Goal: Information Seeking & Learning: Learn about a topic

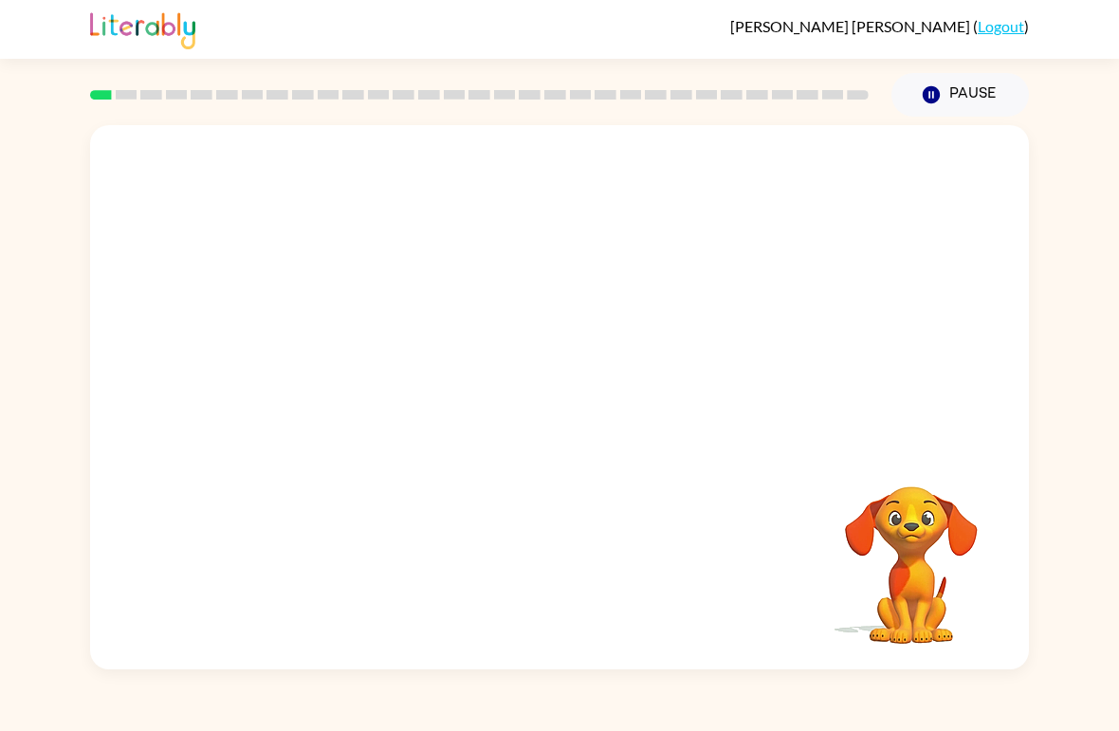
click at [316, 236] on video "Your browser must support playing .mp4 files to use Literably. Please try using…" at bounding box center [559, 286] width 939 height 322
click at [591, 303] on video "Your browser must support playing .mp4 files to use Literably. Please try using…" at bounding box center [559, 286] width 939 height 322
click at [597, 284] on video "Your browser must support playing .mp4 files to use Literably. Please try using…" at bounding box center [559, 286] width 939 height 322
click at [596, 283] on video "Your browser must support playing .mp4 files to use Literably. Please try using…" at bounding box center [559, 286] width 939 height 322
click at [803, 192] on video "Your browser must support playing .mp4 files to use Literably. Please try using…" at bounding box center [559, 286] width 939 height 322
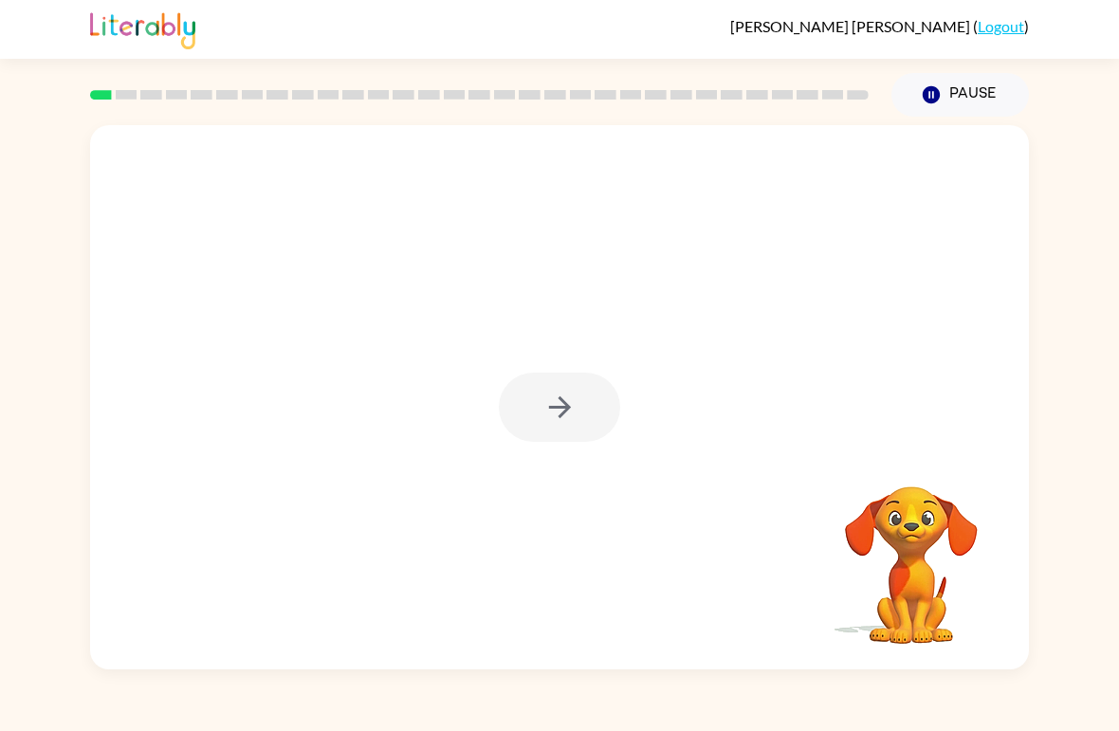
click at [588, 421] on button "button" at bounding box center [559, 407] width 121 height 69
click at [588, 420] on div at bounding box center [559, 407] width 121 height 69
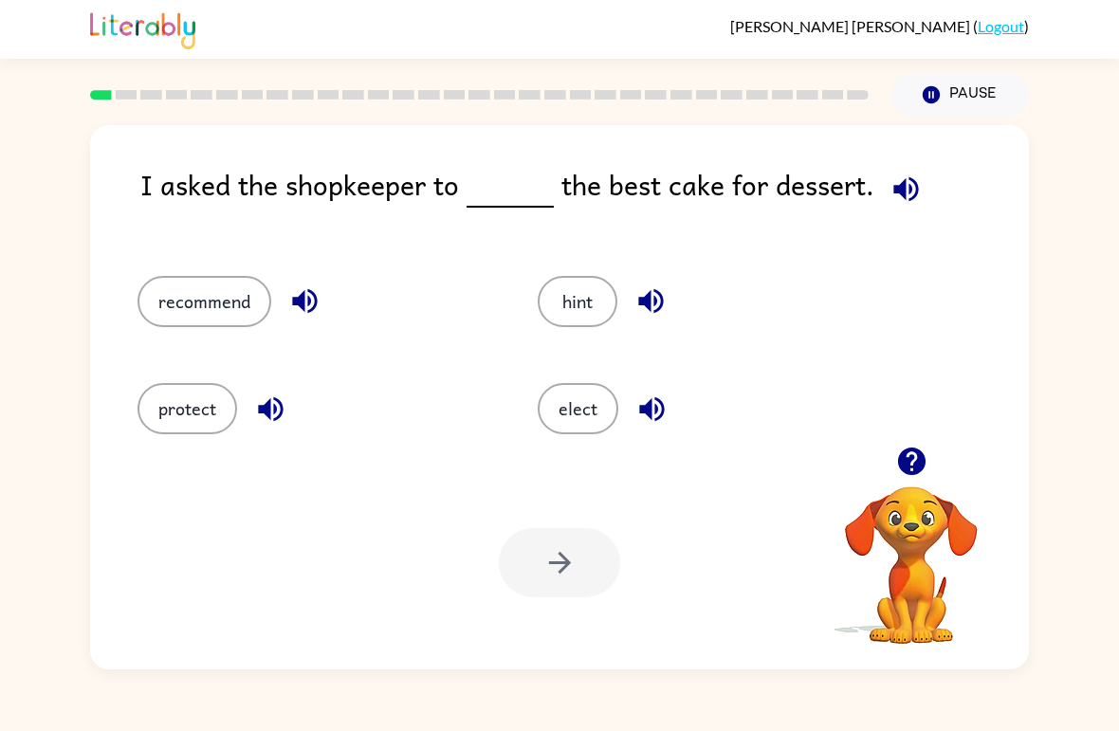
click at [157, 310] on button "recommend" at bounding box center [205, 301] width 134 height 51
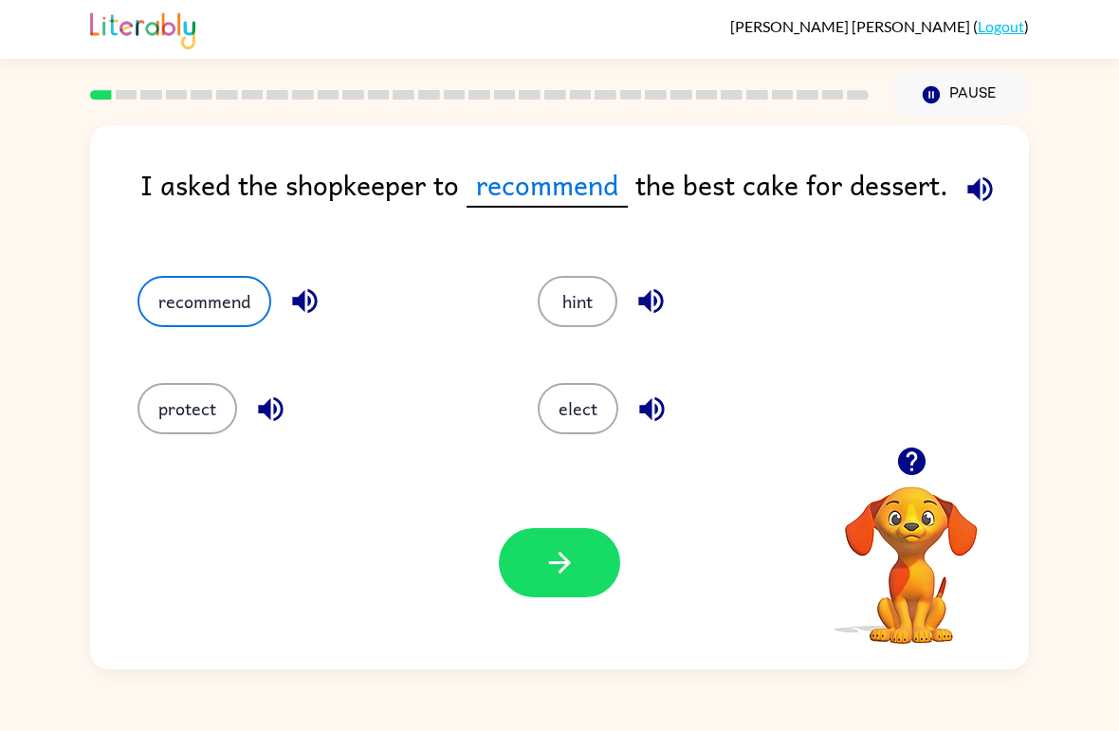
click at [571, 578] on icon "button" at bounding box center [560, 562] width 33 height 33
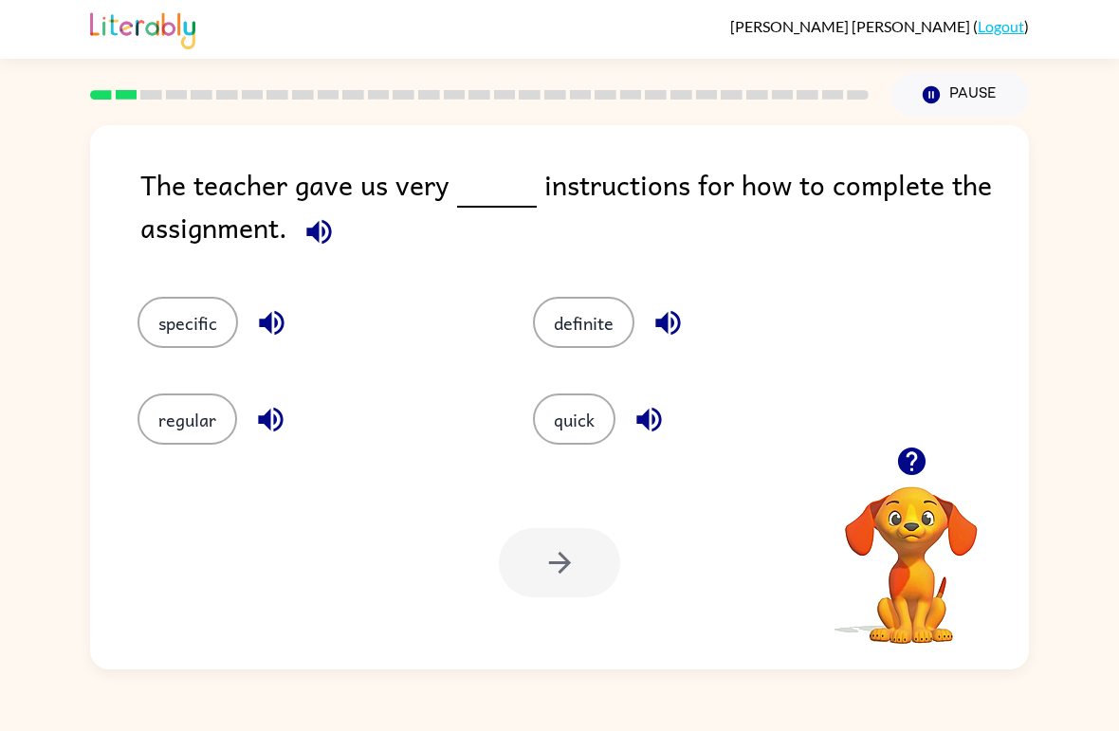
click at [919, 475] on icon "button" at bounding box center [911, 461] width 33 height 33
click at [302, 232] on button "button" at bounding box center [319, 232] width 48 height 48
click at [184, 324] on button "specific" at bounding box center [188, 322] width 101 height 51
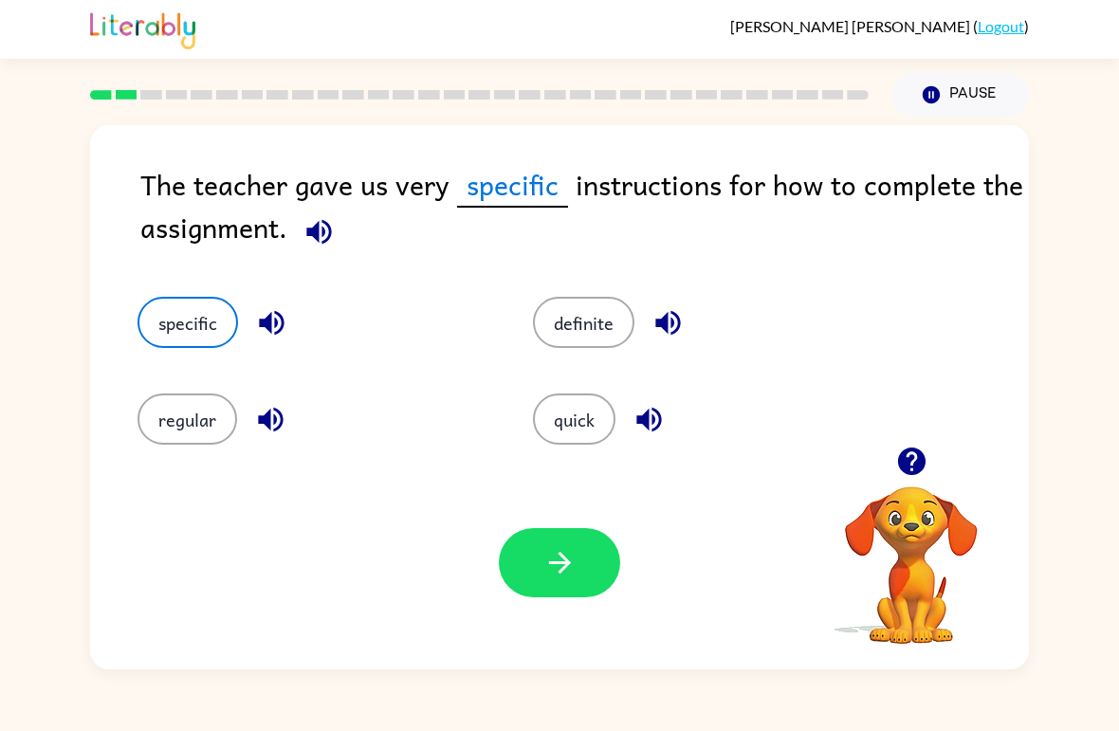
click at [587, 592] on button "button" at bounding box center [559, 562] width 121 height 69
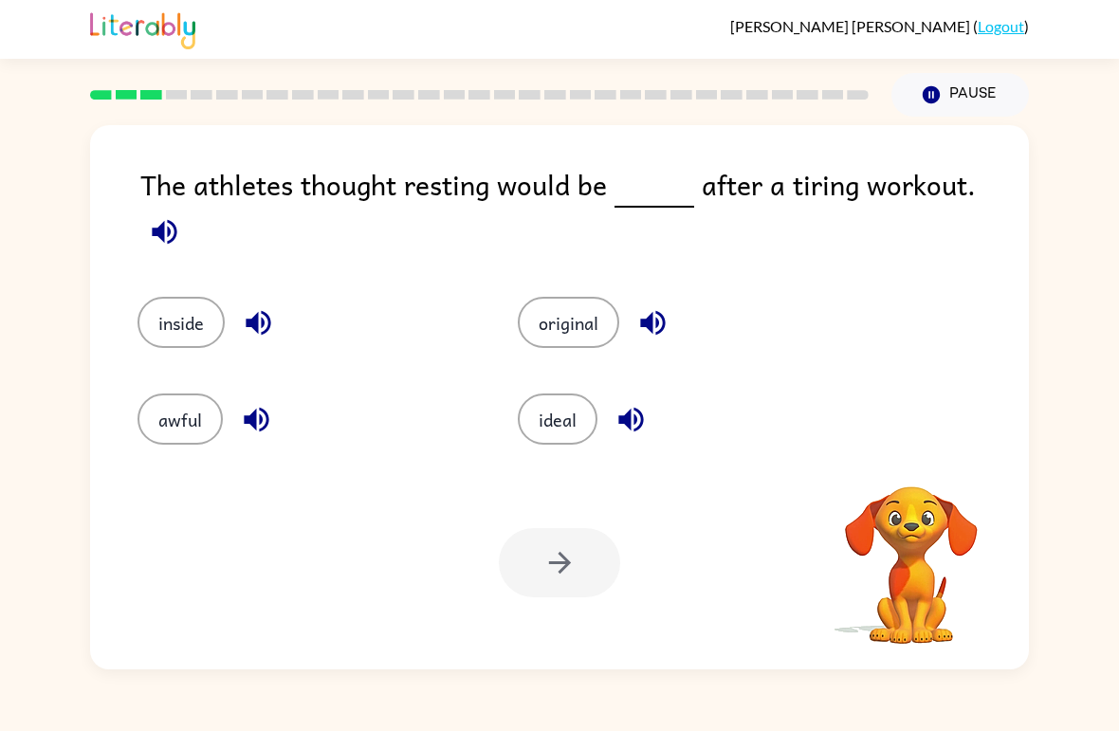
click at [547, 395] on button "ideal" at bounding box center [558, 419] width 80 height 51
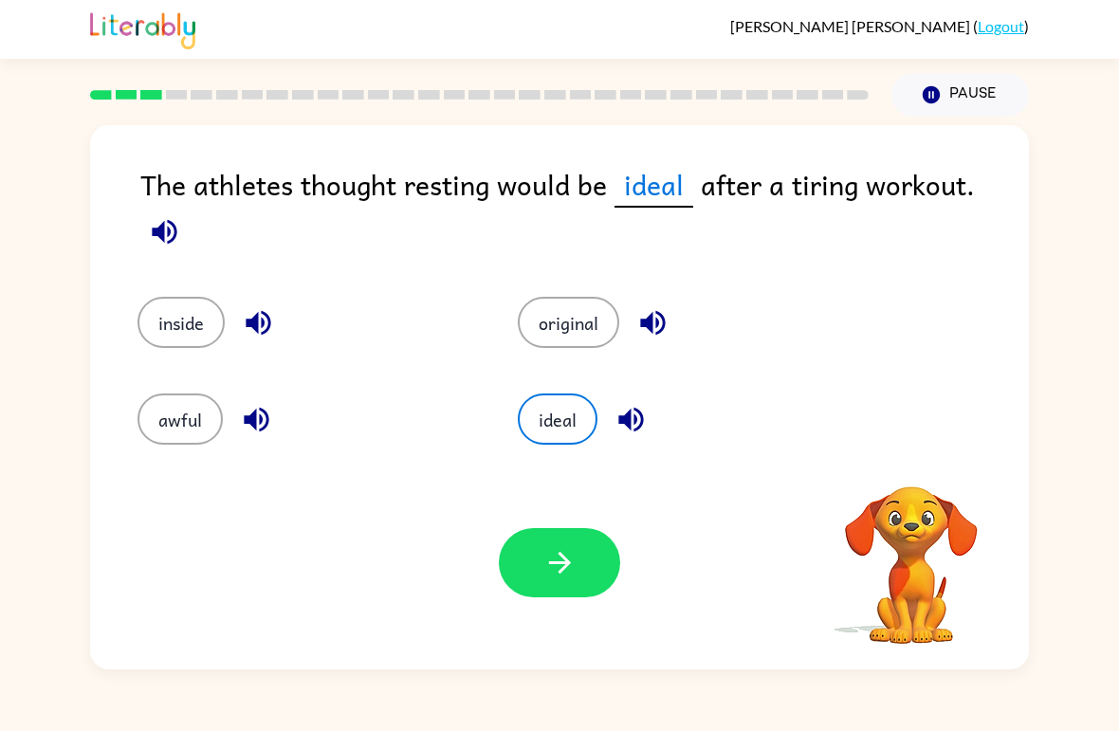
click at [593, 579] on button "button" at bounding box center [559, 562] width 121 height 69
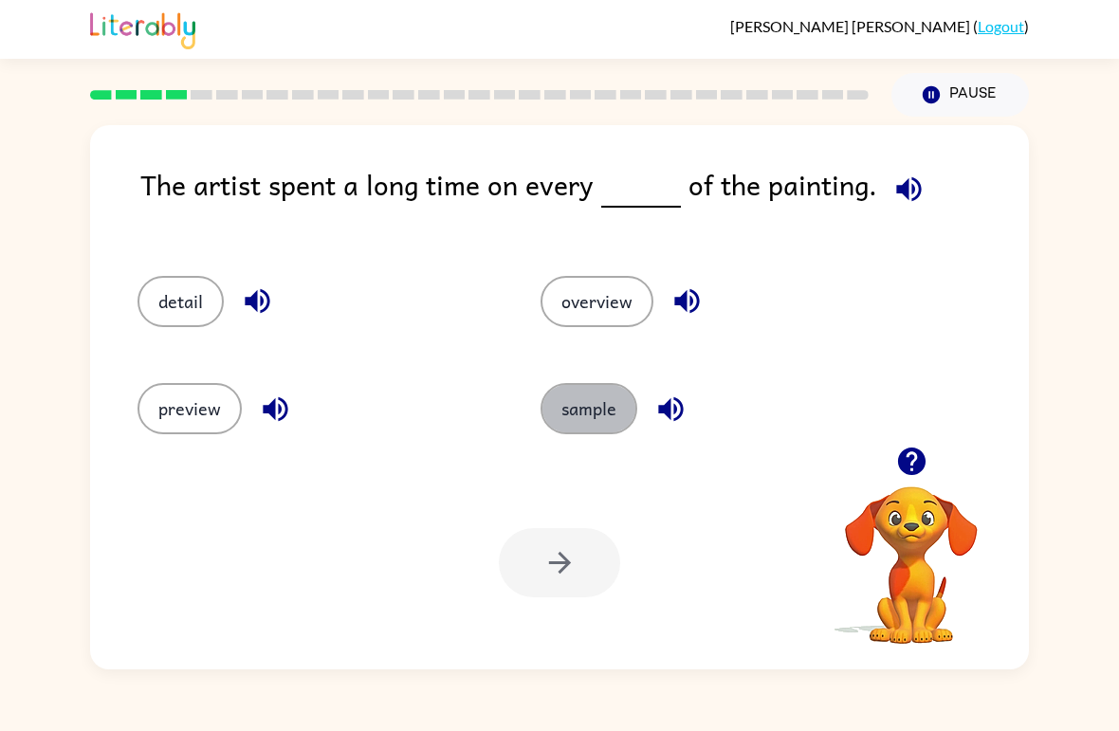
click at [598, 421] on button "sample" at bounding box center [589, 408] width 97 height 51
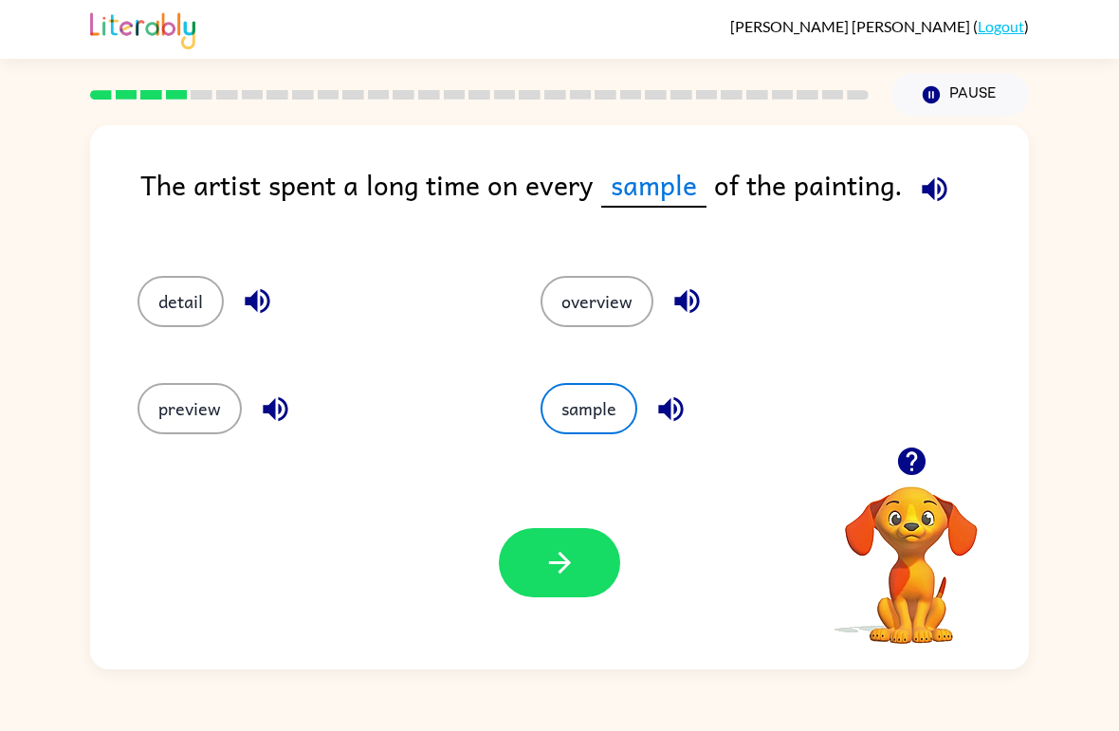
click at [597, 576] on button "button" at bounding box center [559, 562] width 121 height 69
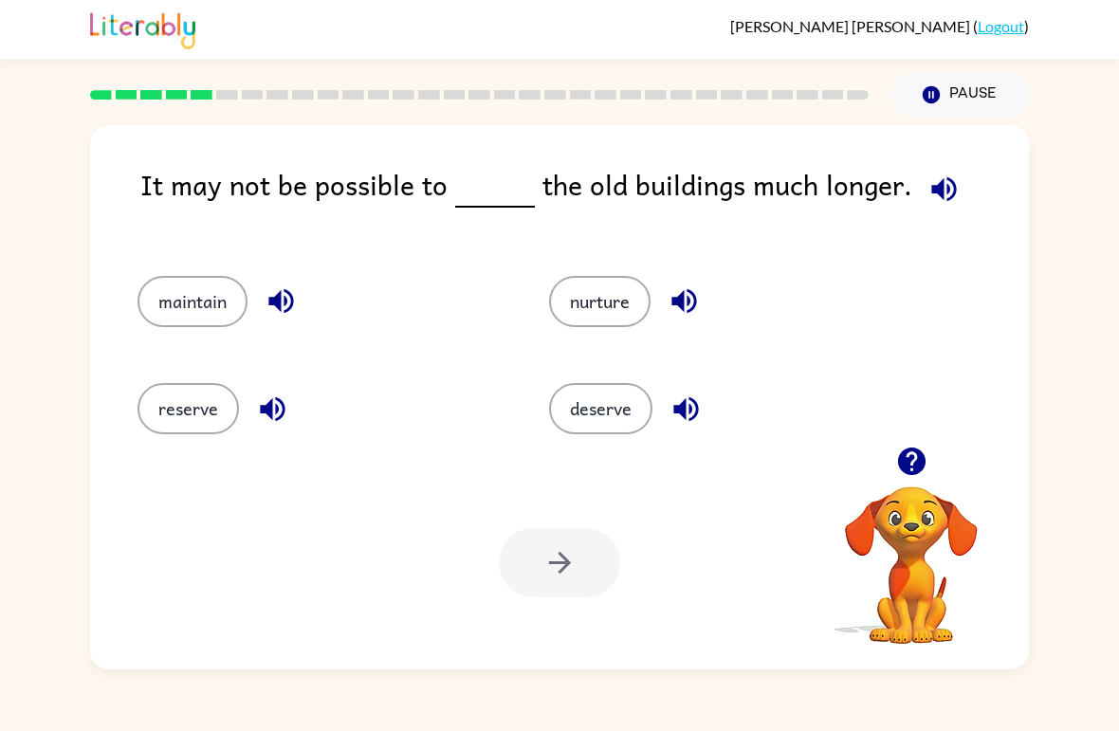
click at [186, 297] on button "maintain" at bounding box center [193, 301] width 110 height 51
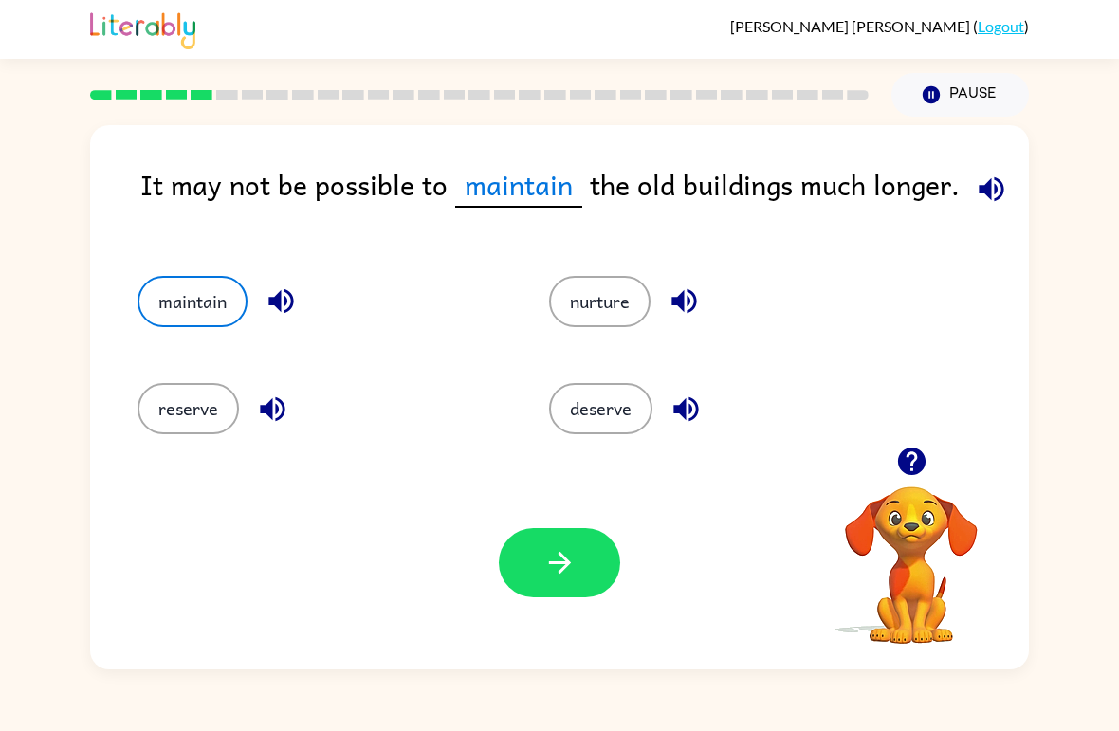
click at [563, 548] on icon "button" at bounding box center [560, 562] width 33 height 33
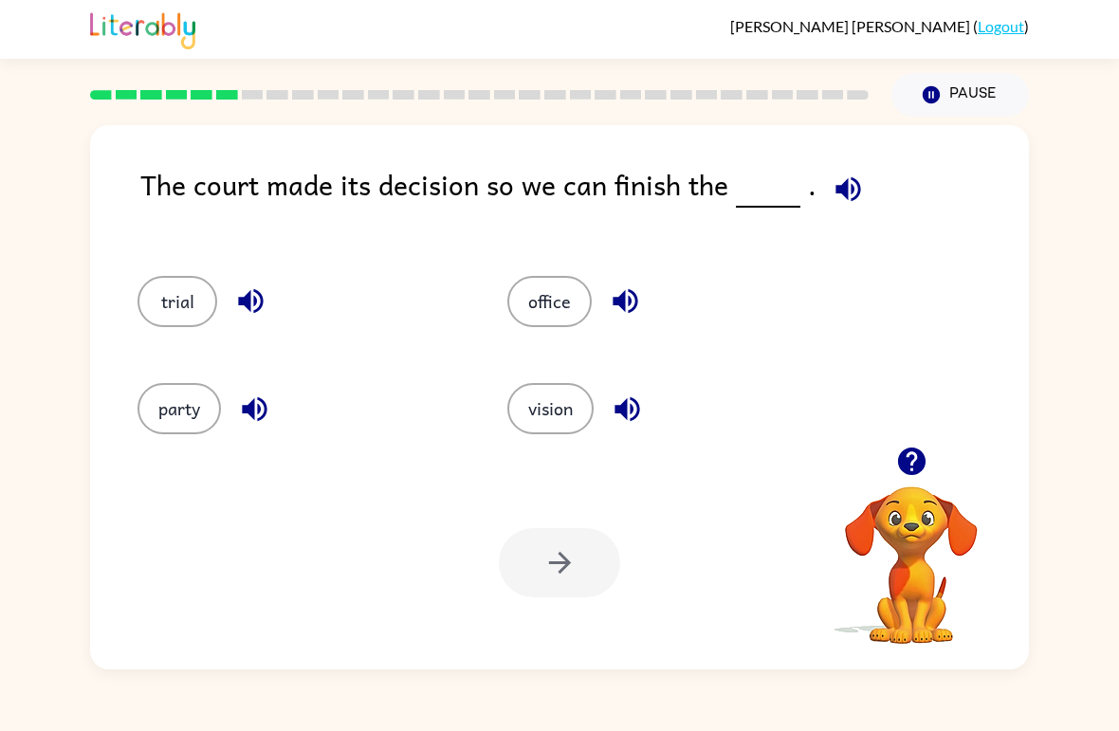
click at [154, 307] on button "trial" at bounding box center [178, 301] width 80 height 51
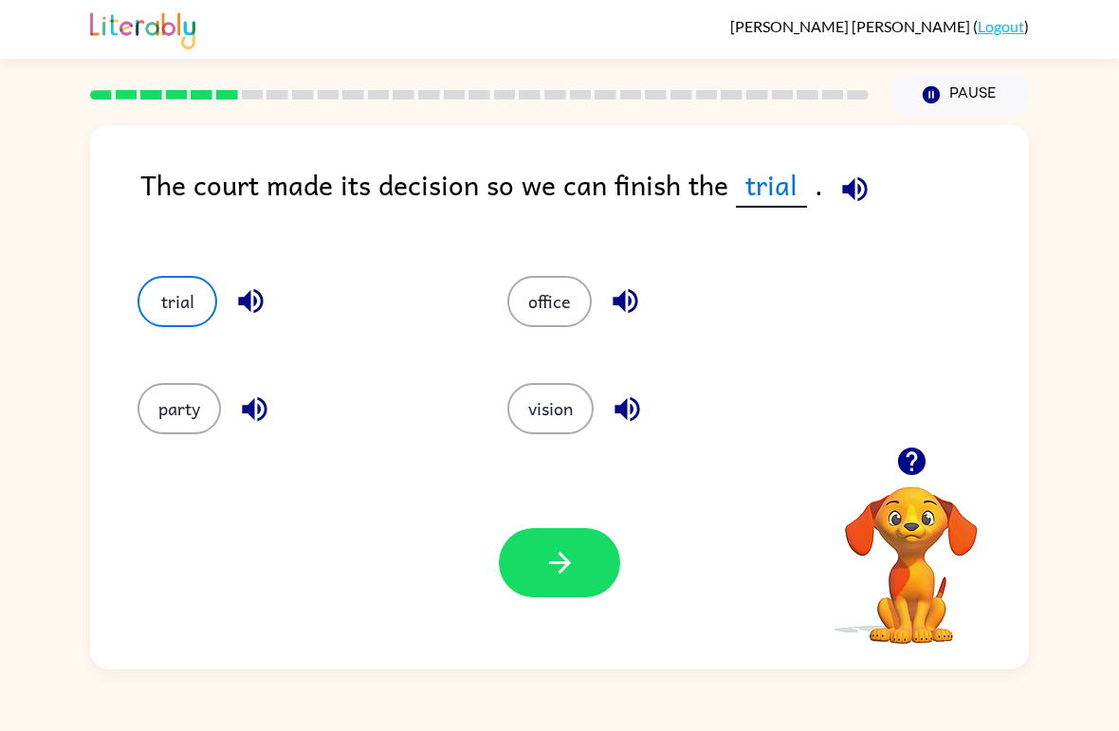
click at [560, 553] on icon "button" at bounding box center [560, 562] width 33 height 33
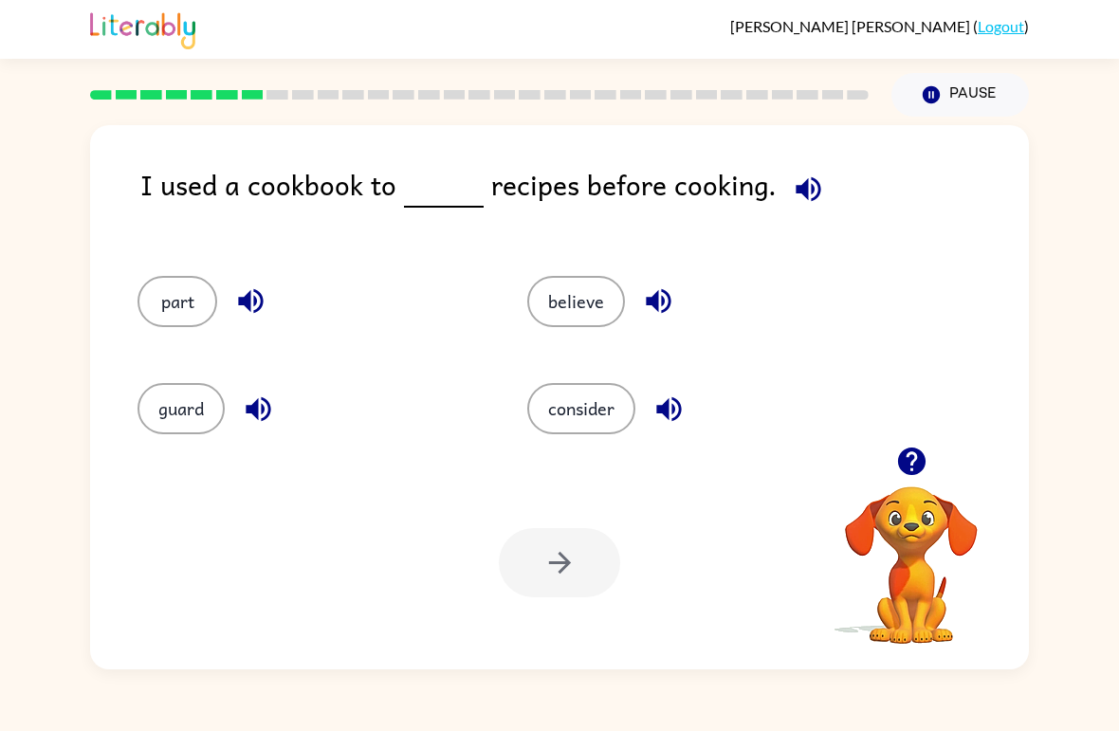
click at [581, 380] on div "consider" at bounding box center [686, 400] width 390 height 107
click at [534, 413] on button "consider" at bounding box center [581, 408] width 108 height 51
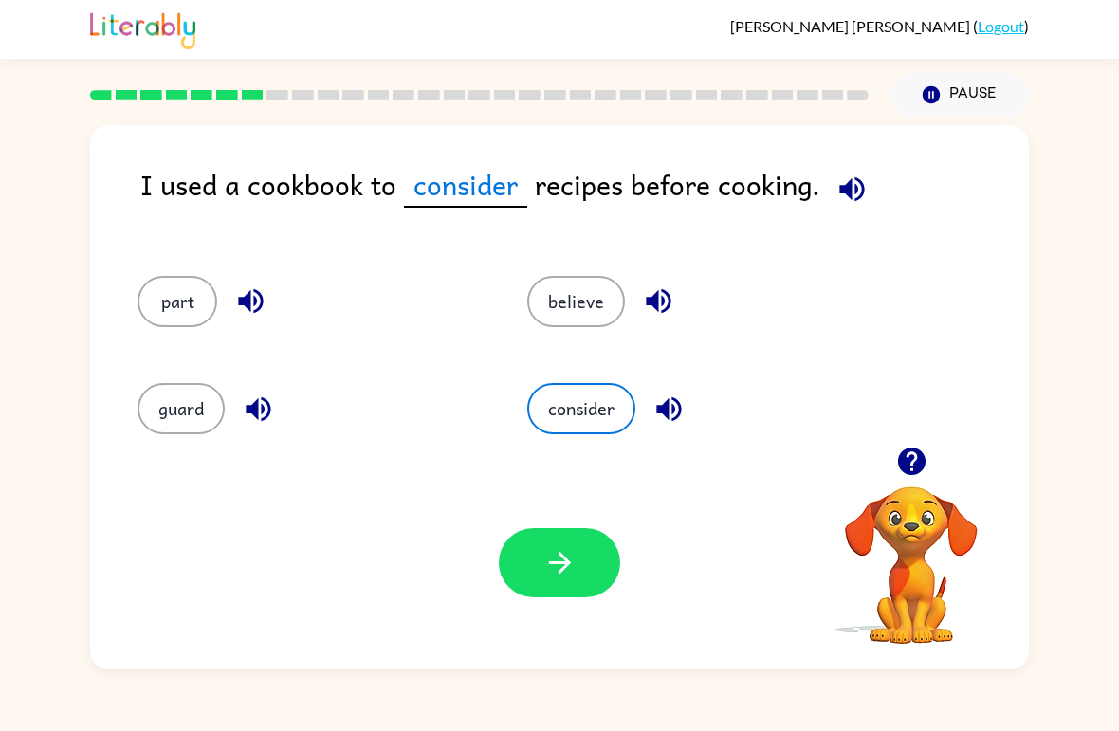
click at [534, 597] on button "button" at bounding box center [559, 562] width 121 height 69
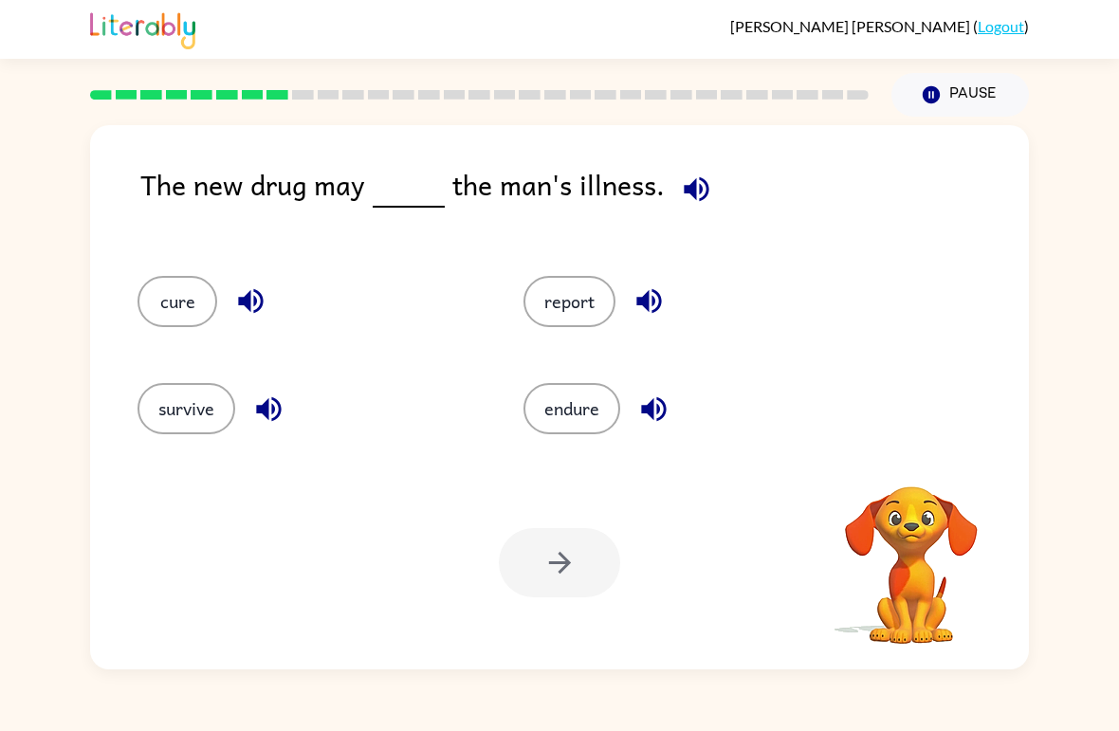
click at [173, 308] on button "cure" at bounding box center [178, 301] width 80 height 51
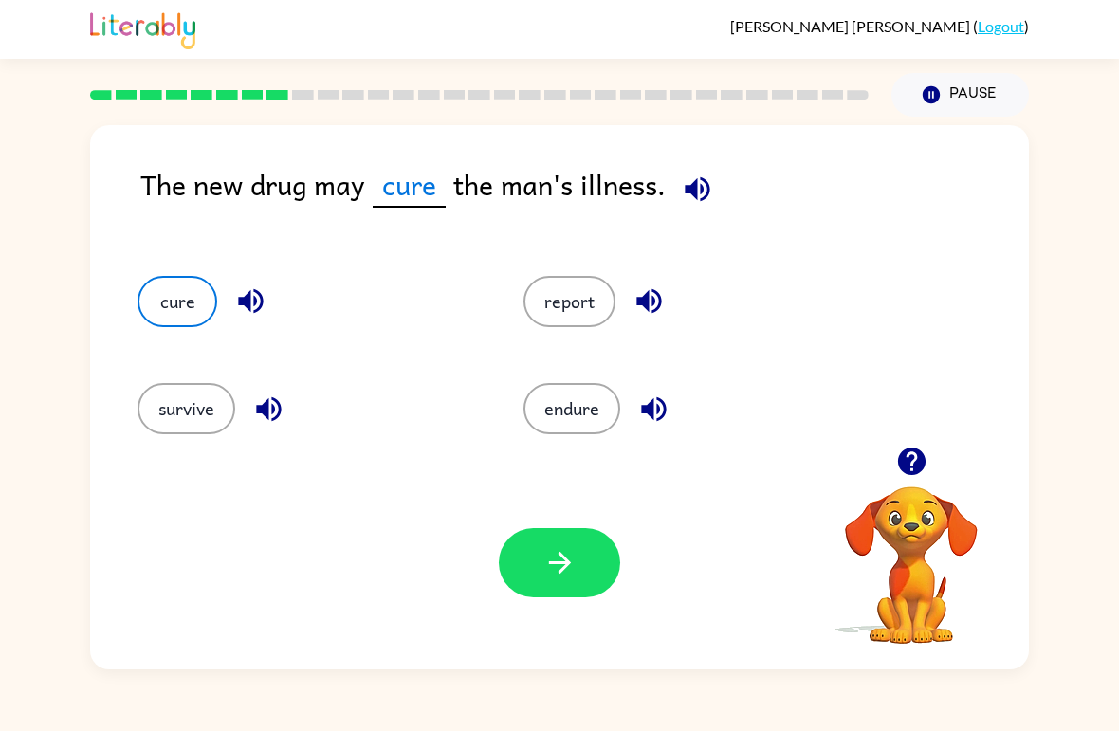
click at [589, 584] on button "button" at bounding box center [559, 562] width 121 height 69
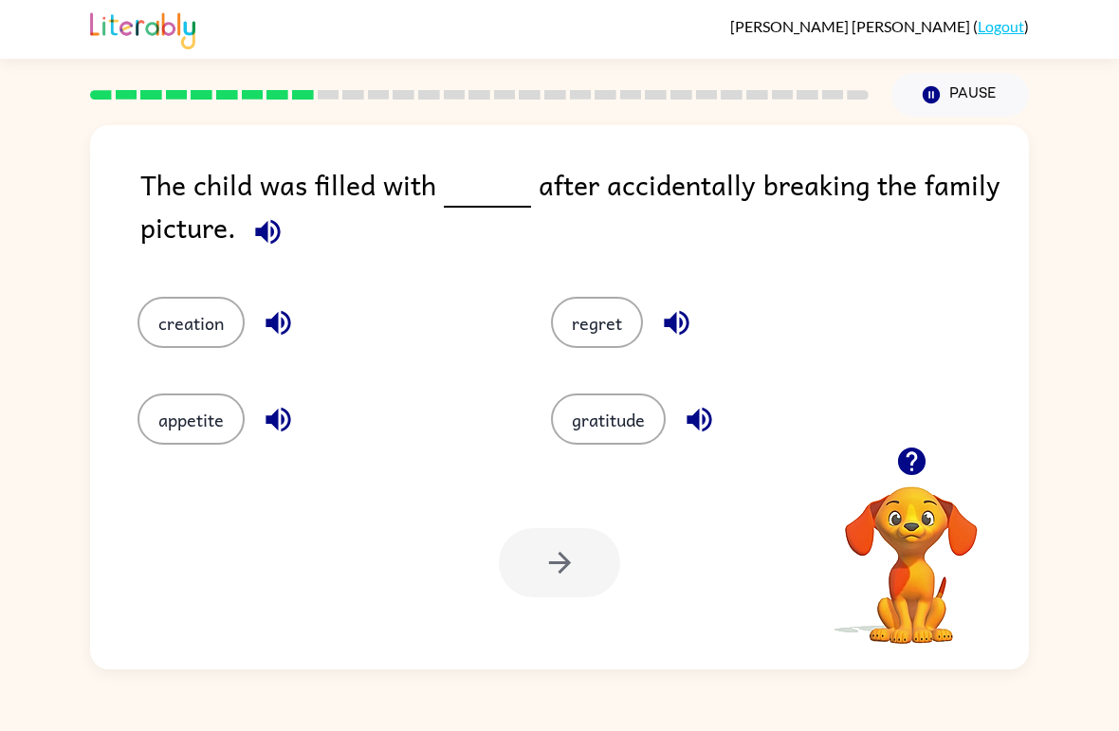
click at [585, 337] on button "regret" at bounding box center [597, 322] width 92 height 51
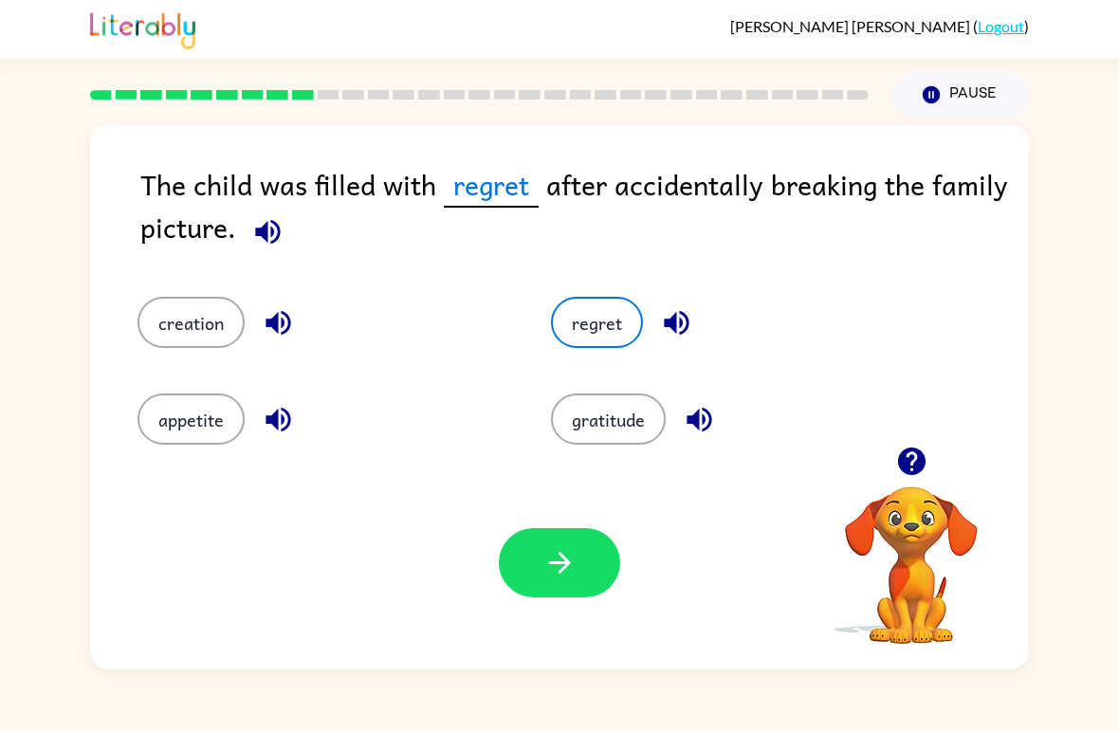
click at [578, 564] on button "button" at bounding box center [559, 562] width 121 height 69
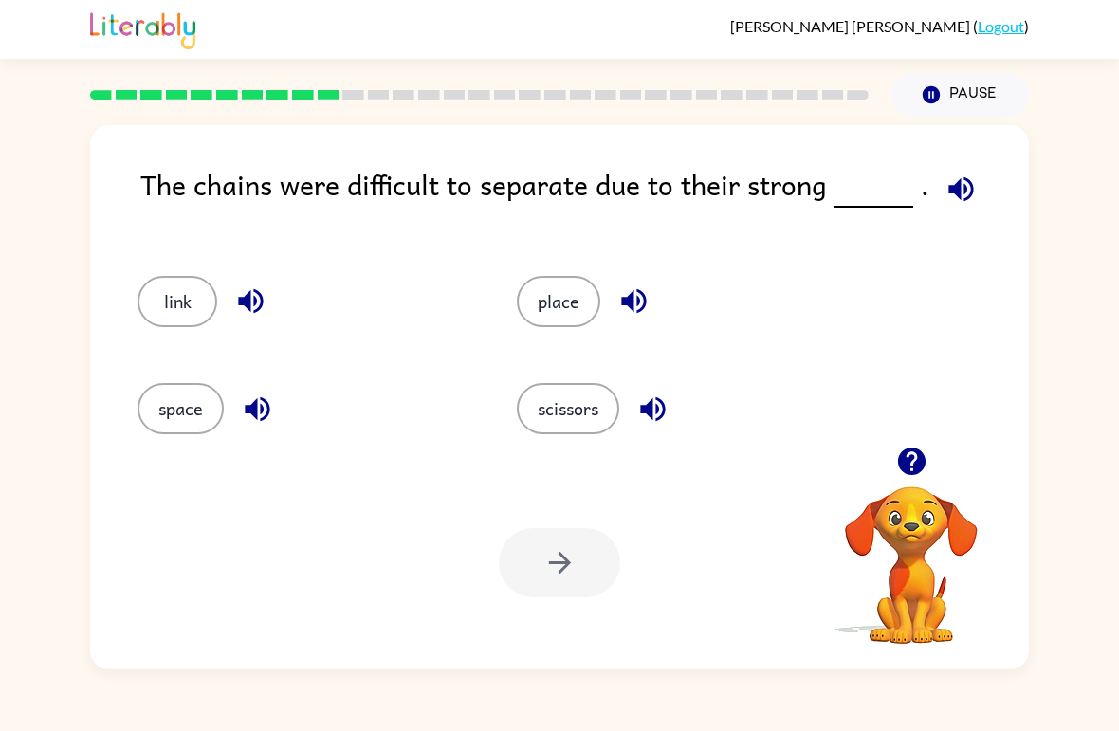
click at [185, 297] on button "link" at bounding box center [178, 301] width 80 height 51
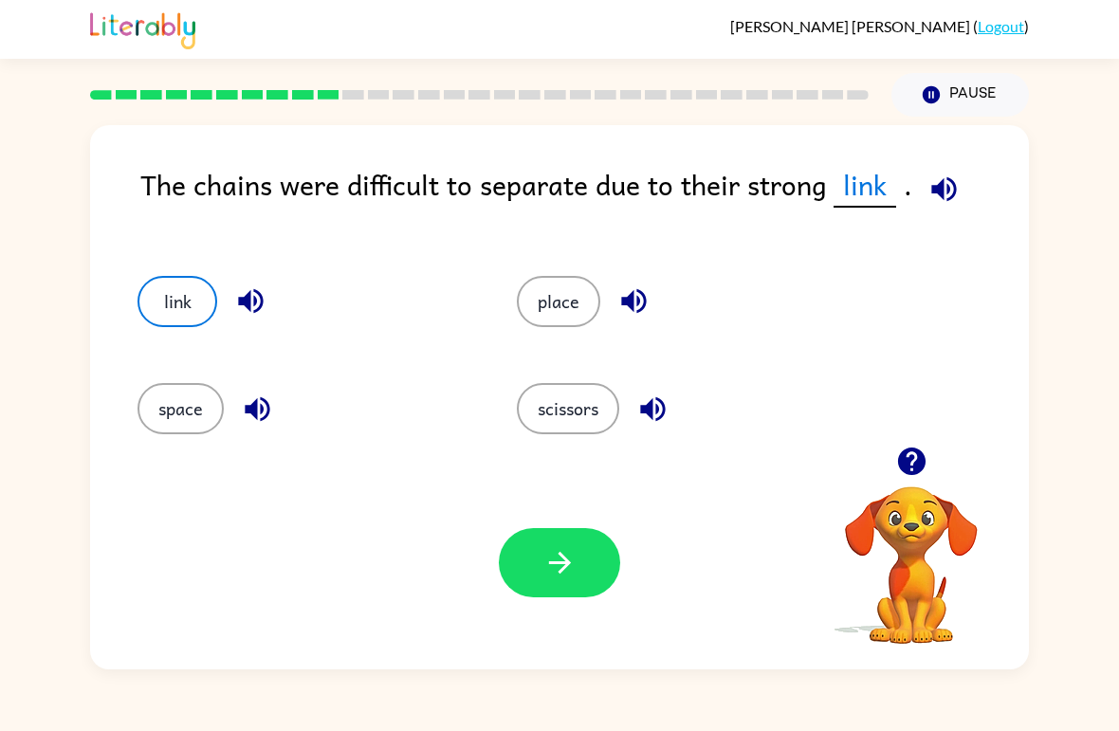
click at [613, 562] on button "button" at bounding box center [559, 562] width 121 height 69
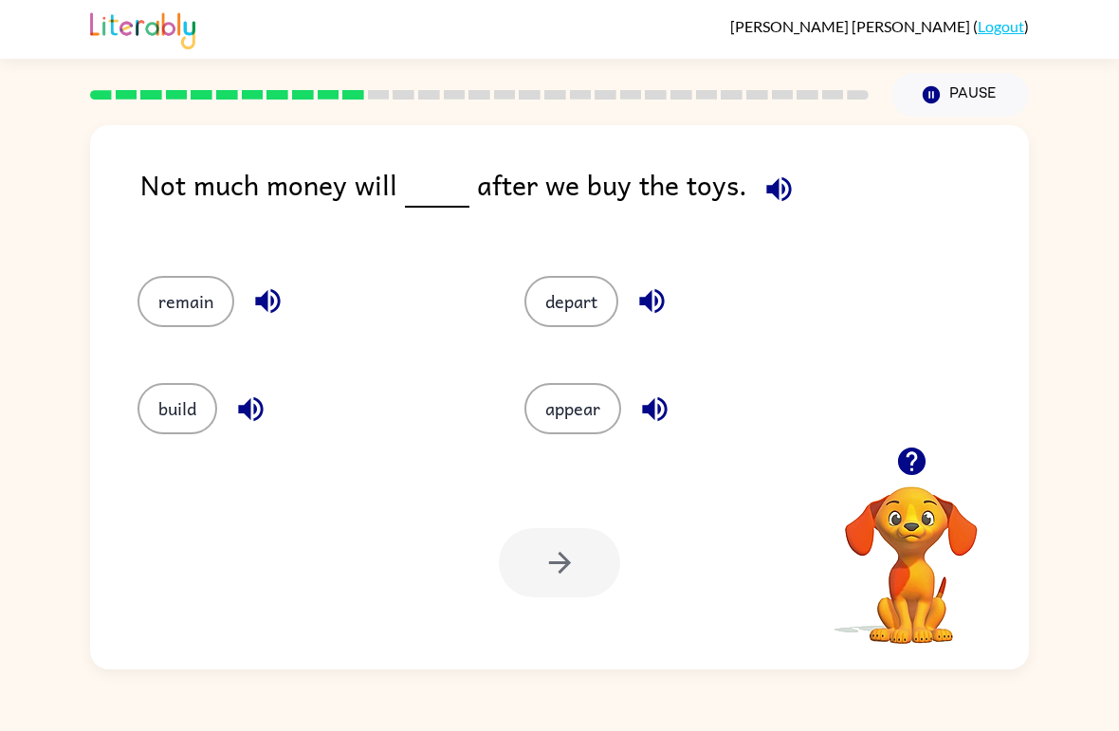
click at [165, 292] on button "remain" at bounding box center [186, 301] width 97 height 51
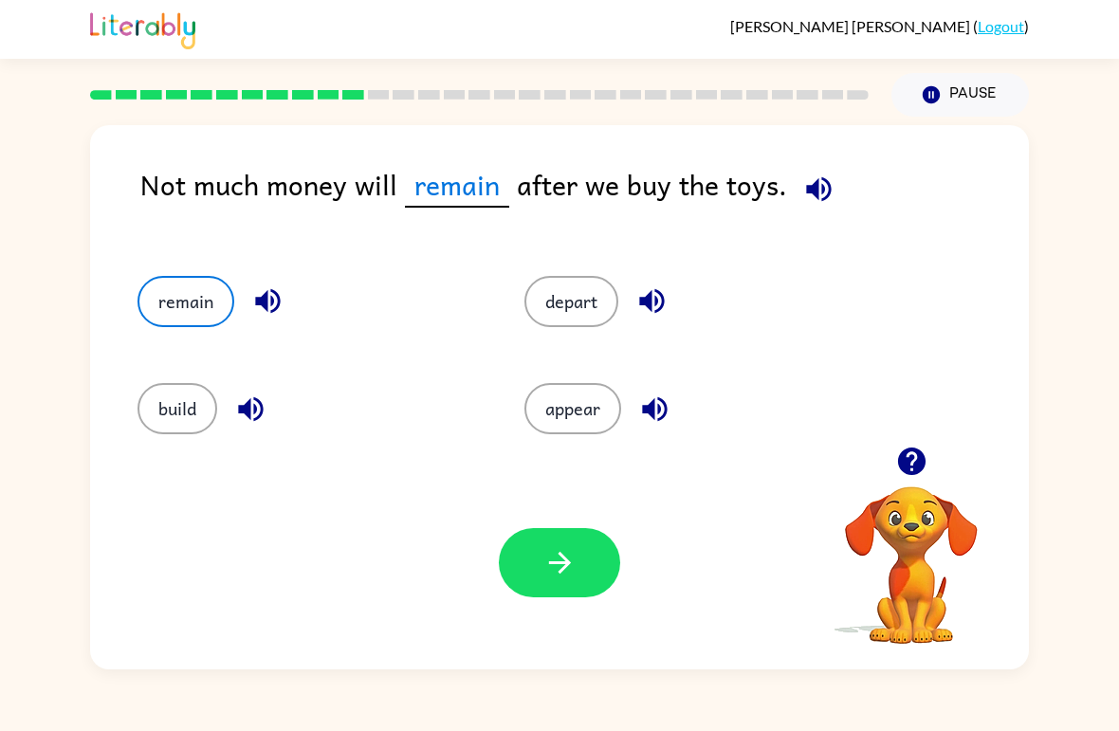
click at [567, 581] on button "button" at bounding box center [559, 562] width 121 height 69
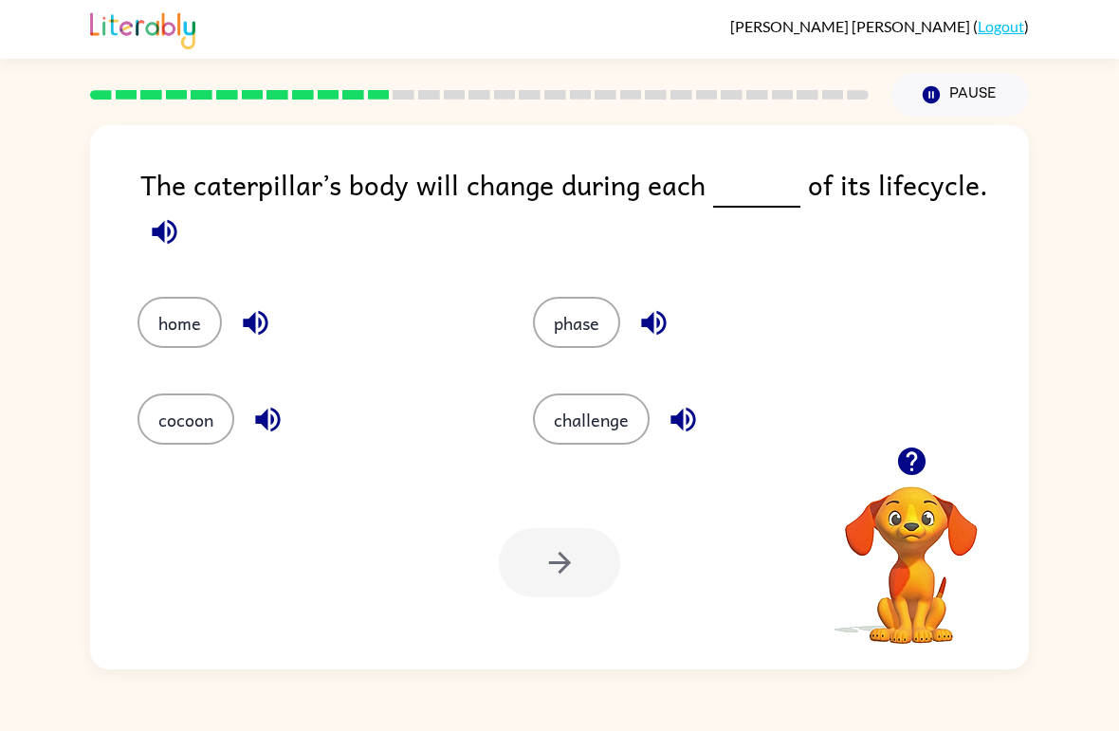
click at [614, 329] on button "phase" at bounding box center [576, 322] width 87 height 51
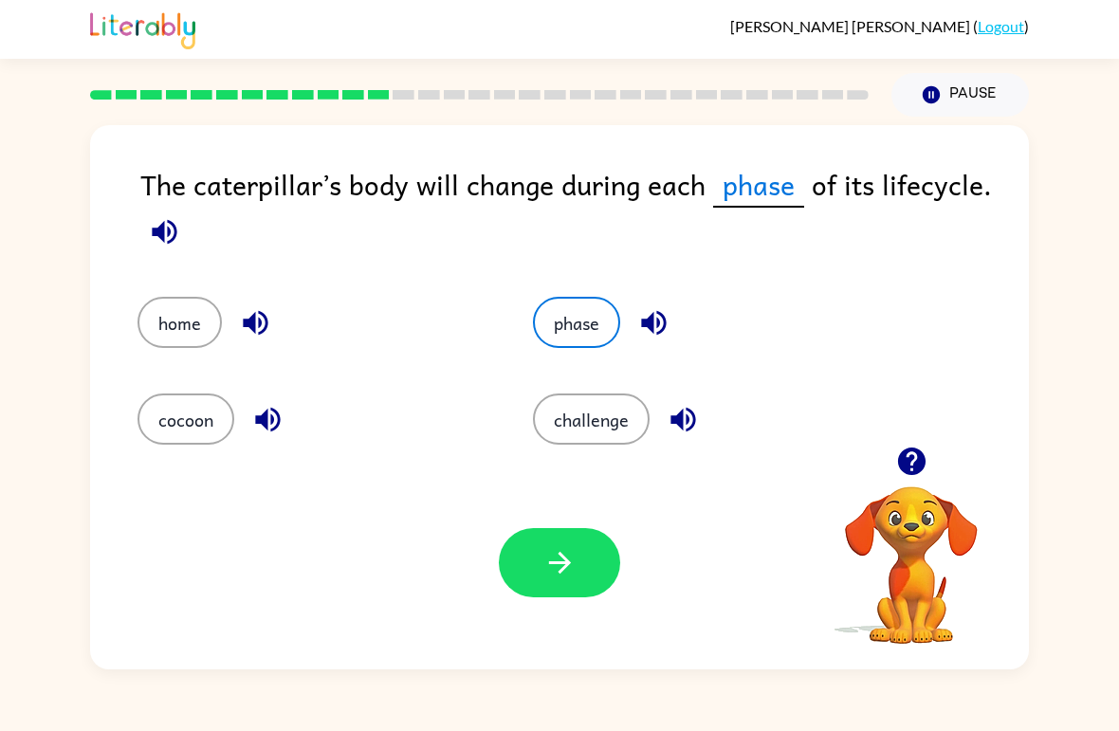
click at [577, 577] on button "button" at bounding box center [559, 562] width 121 height 69
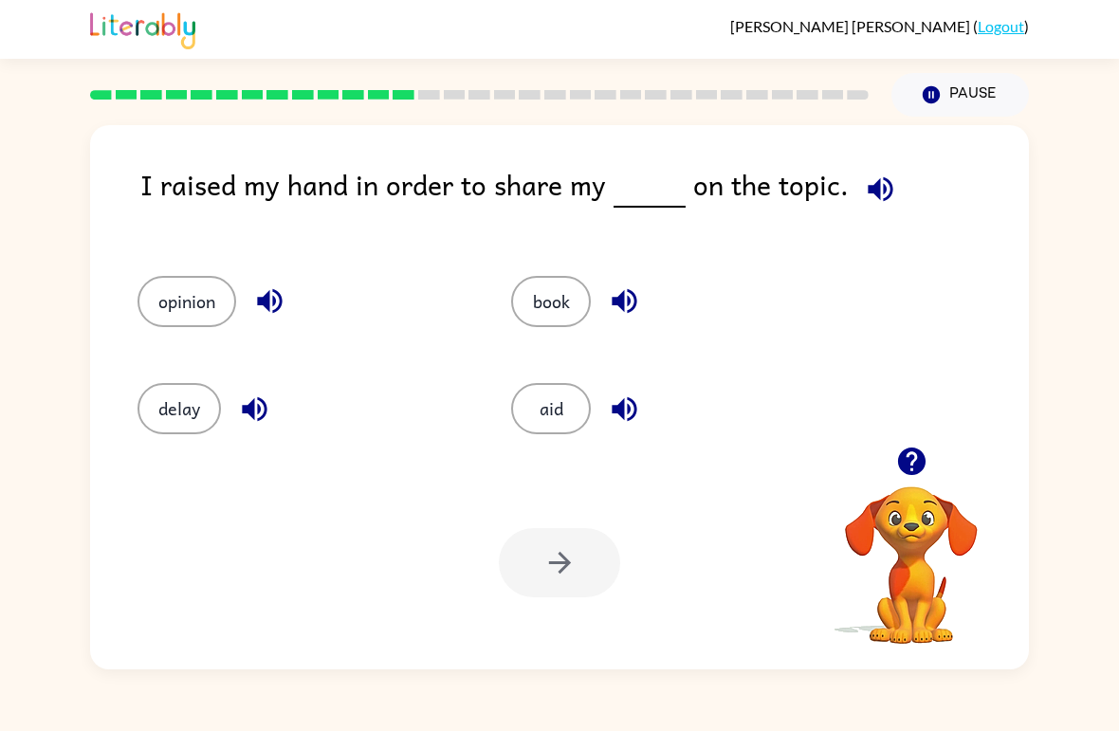
click at [416, 133] on div "I raised my hand in order to share my on the topic. opinion book delay aid Your…" at bounding box center [559, 397] width 939 height 544
click at [573, 316] on button "book" at bounding box center [551, 301] width 80 height 51
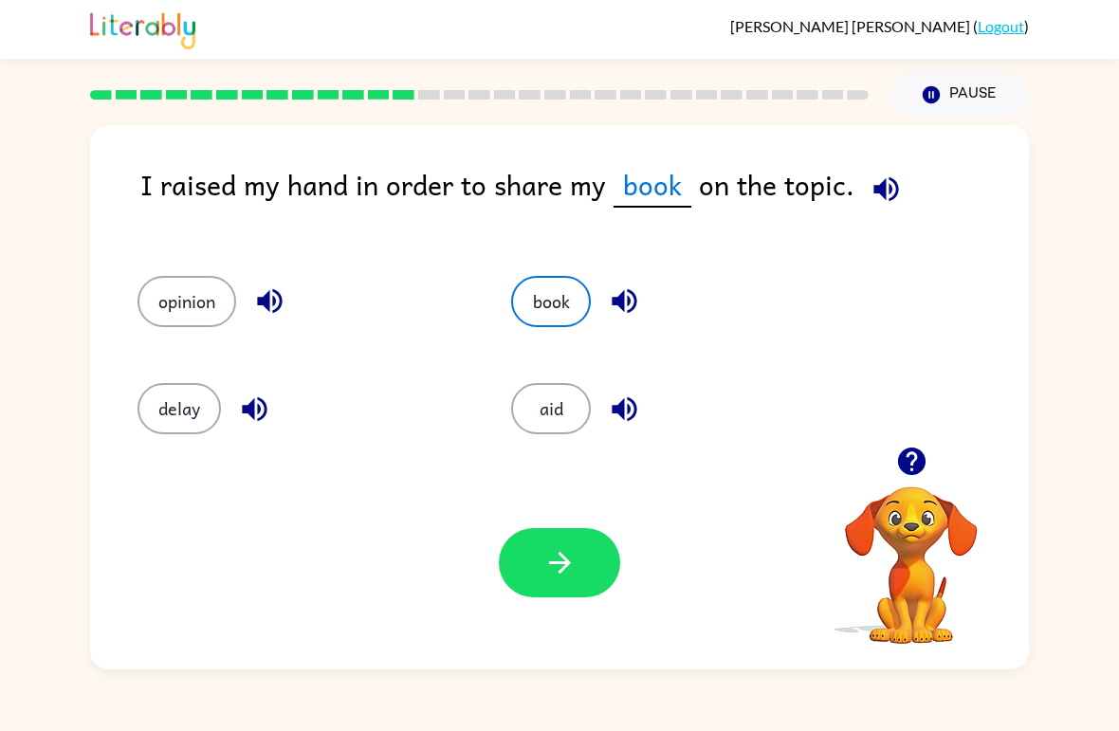
click at [179, 318] on button "opinion" at bounding box center [187, 301] width 99 height 51
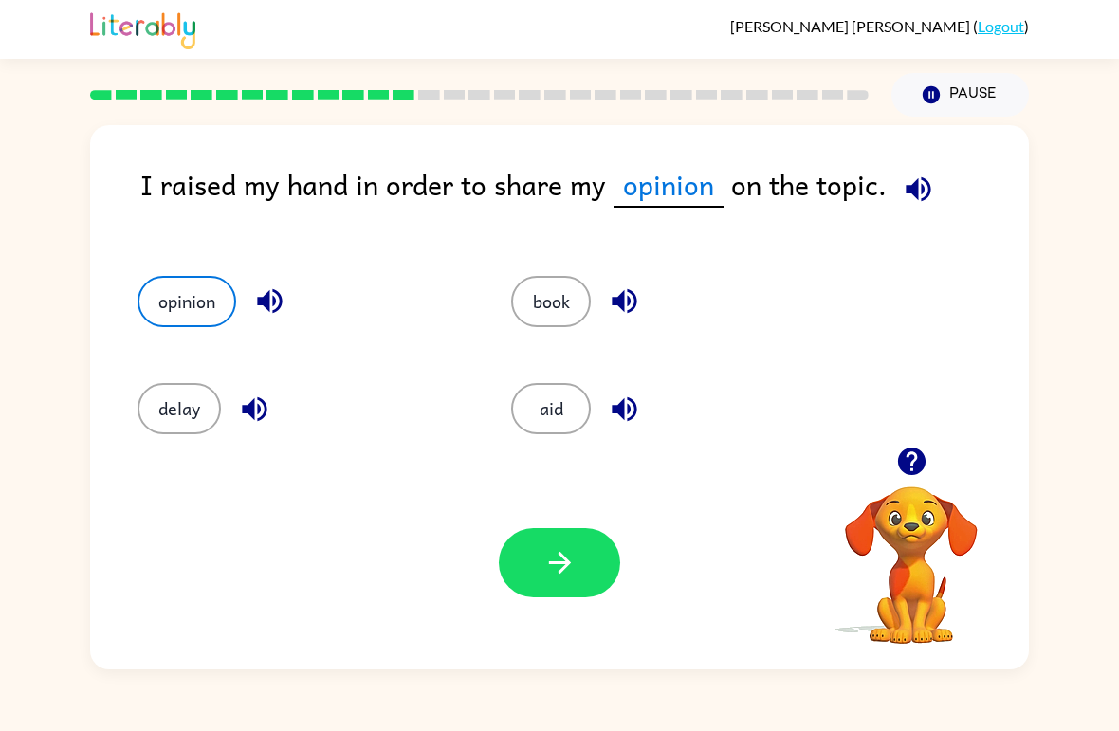
click at [579, 558] on button "button" at bounding box center [559, 562] width 121 height 69
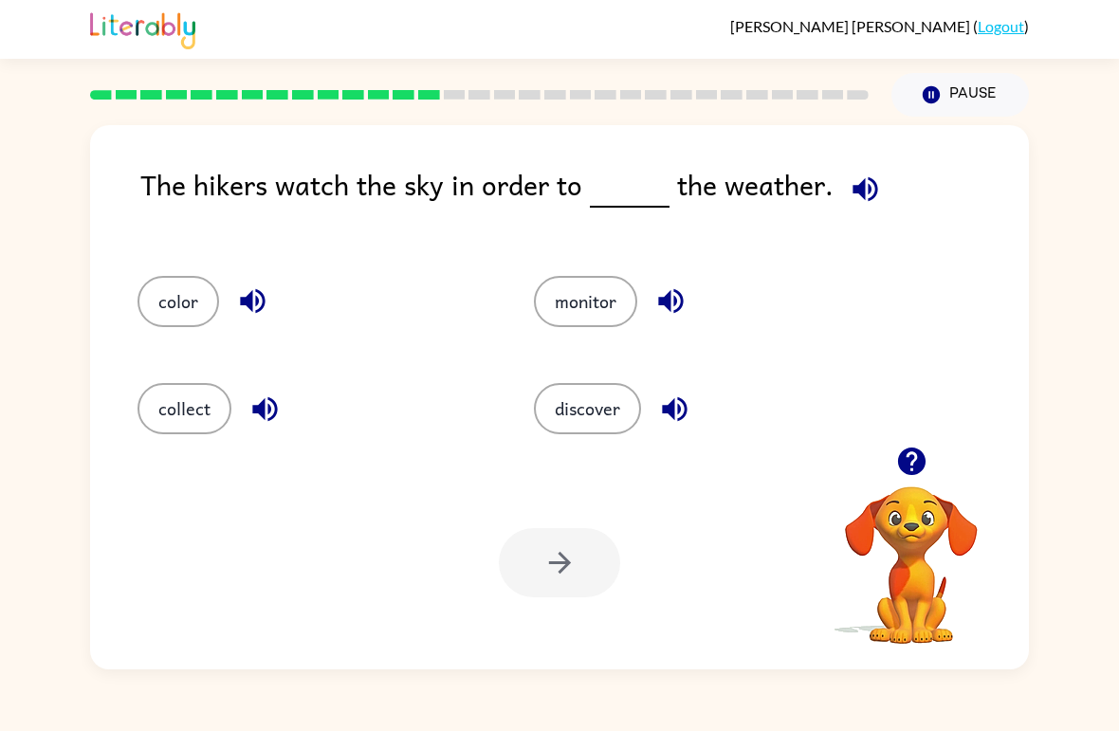
click at [608, 311] on button "monitor" at bounding box center [585, 301] width 103 height 51
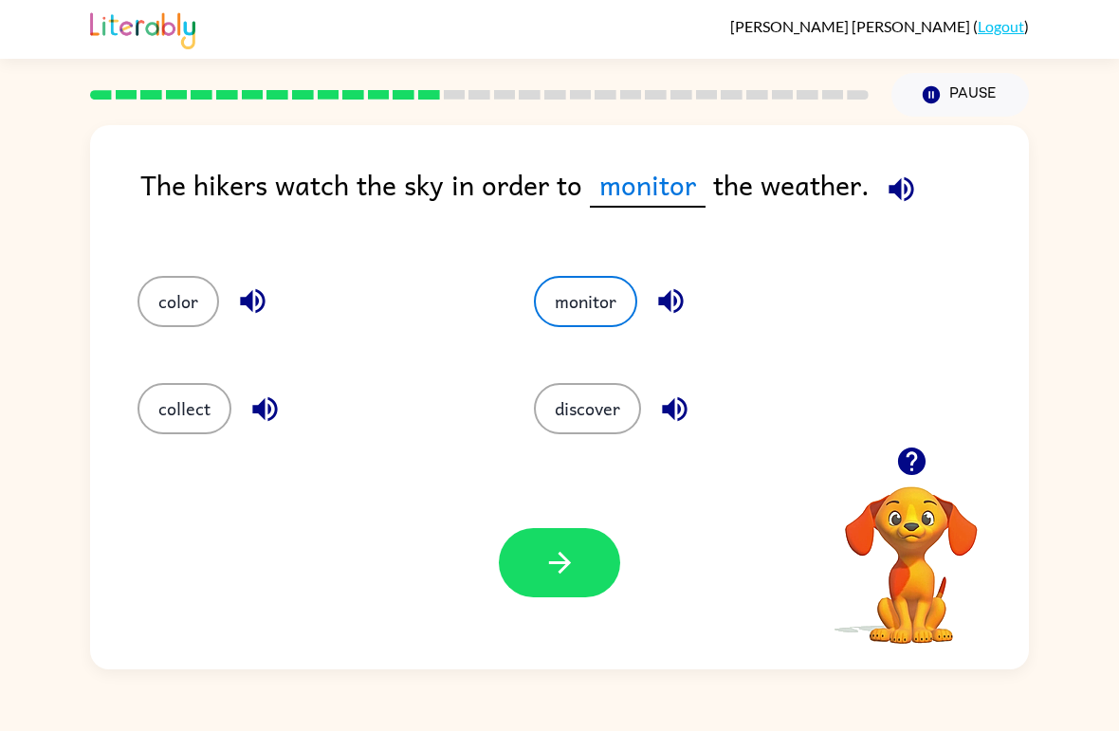
click at [569, 563] on icon "button" at bounding box center [559, 563] width 22 height 22
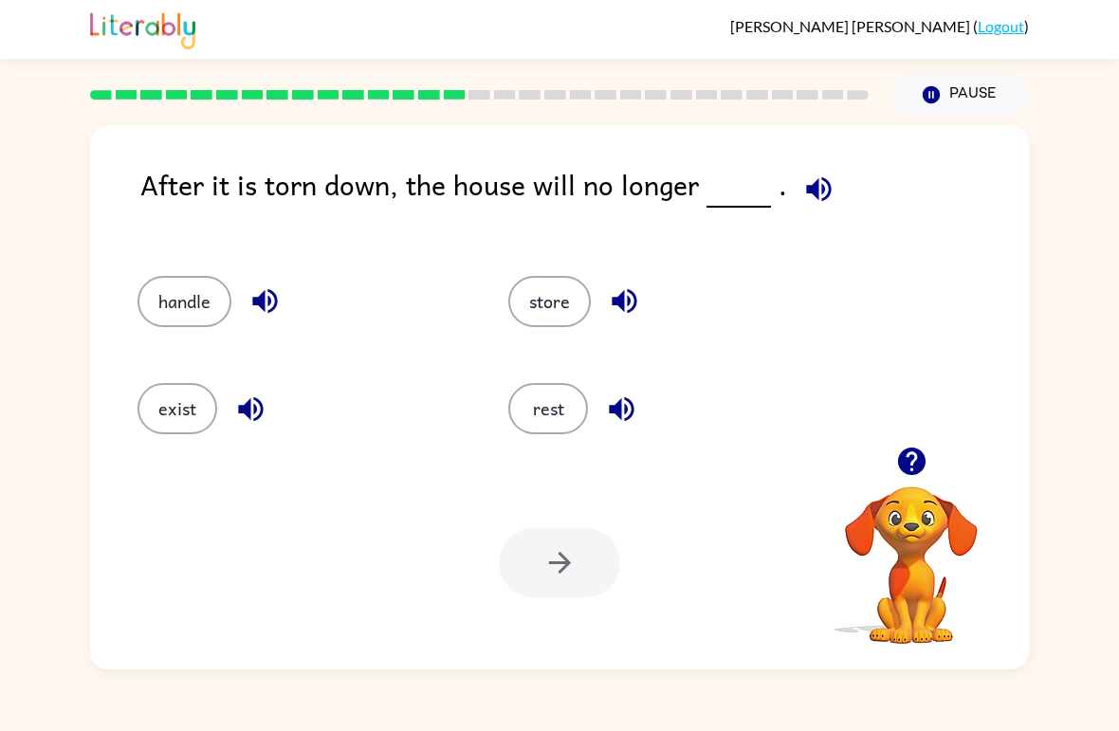
click at [159, 421] on button "exist" at bounding box center [178, 408] width 80 height 51
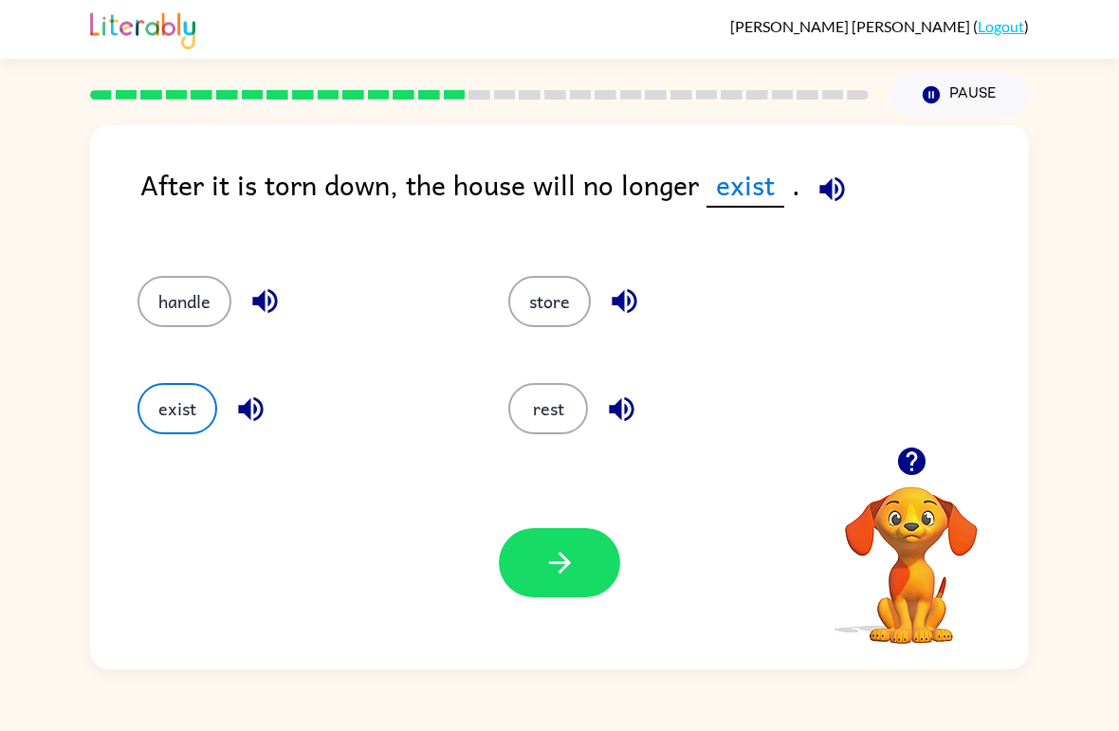
click at [615, 576] on button "button" at bounding box center [559, 562] width 121 height 69
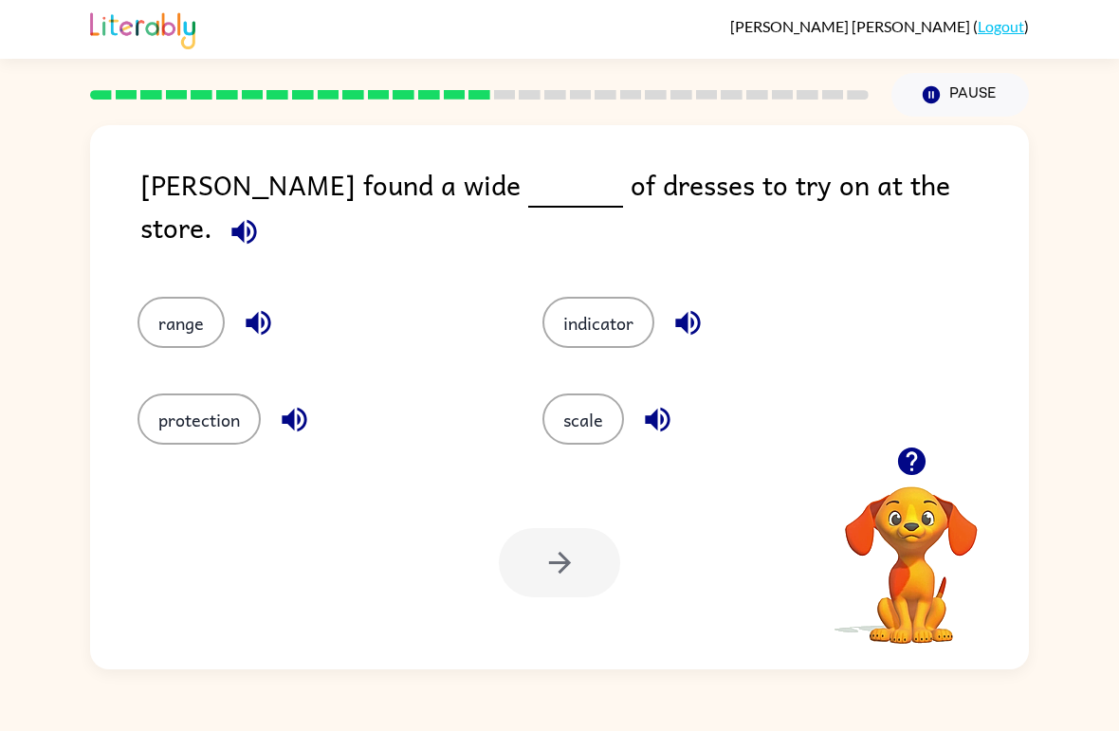
click at [157, 308] on button "range" at bounding box center [181, 322] width 87 height 51
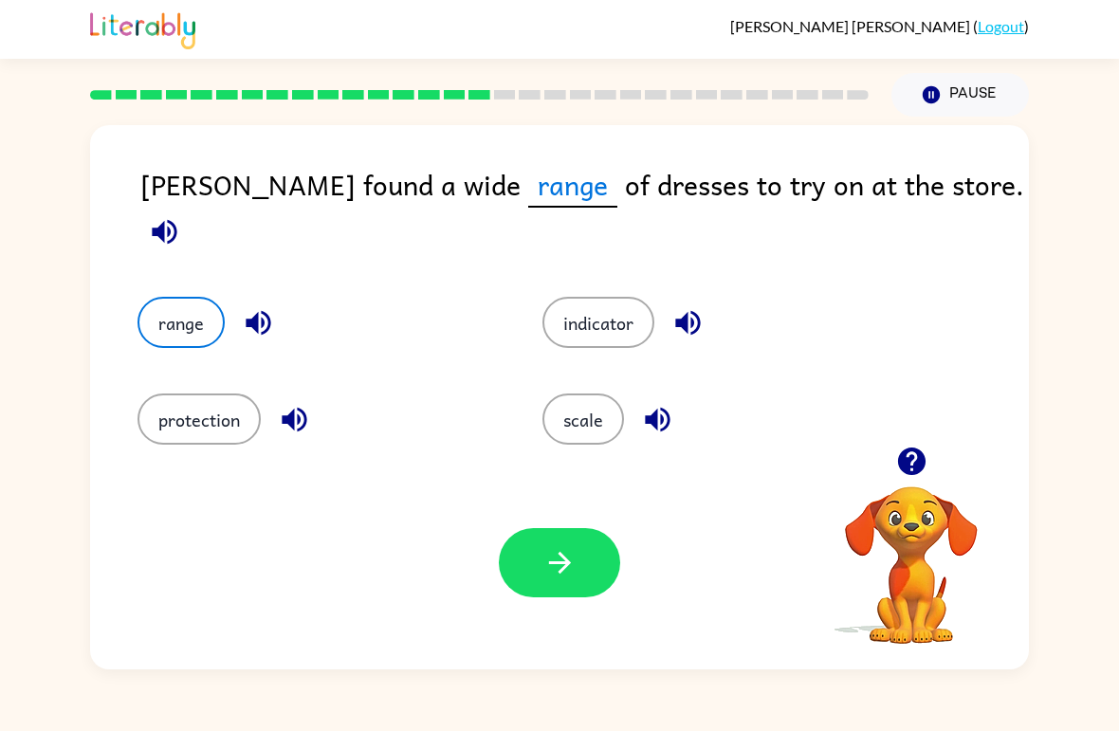
click at [571, 573] on icon "button" at bounding box center [560, 562] width 33 height 33
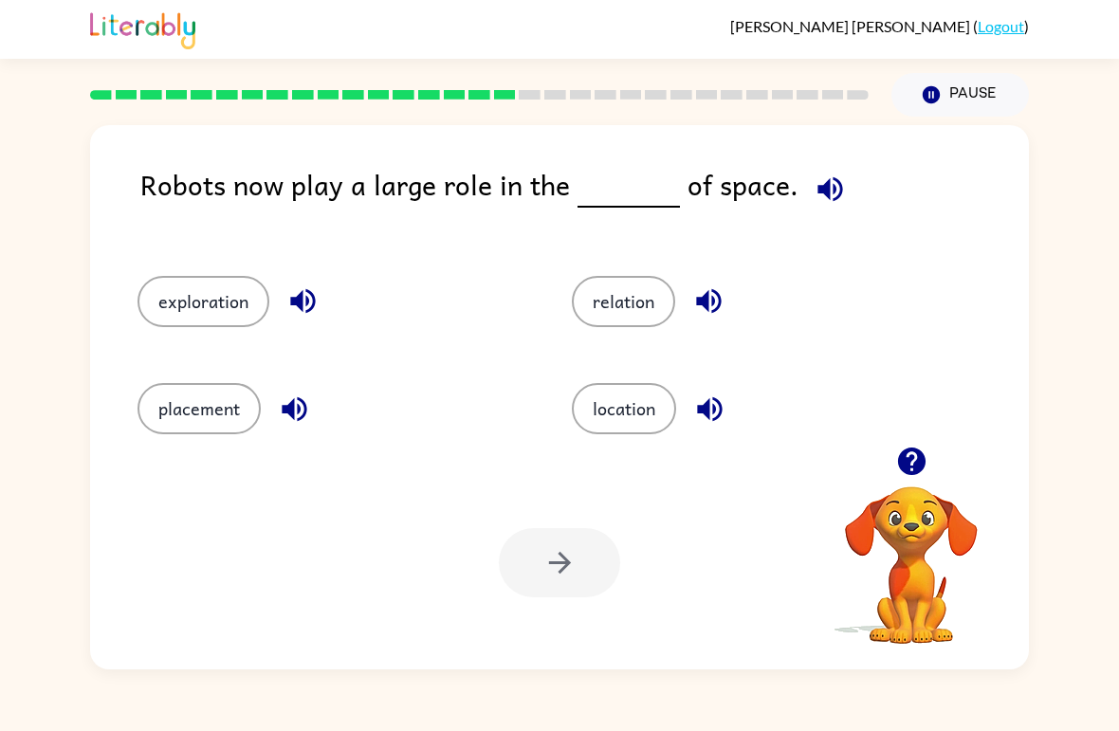
click at [194, 298] on button "exploration" at bounding box center [204, 301] width 132 height 51
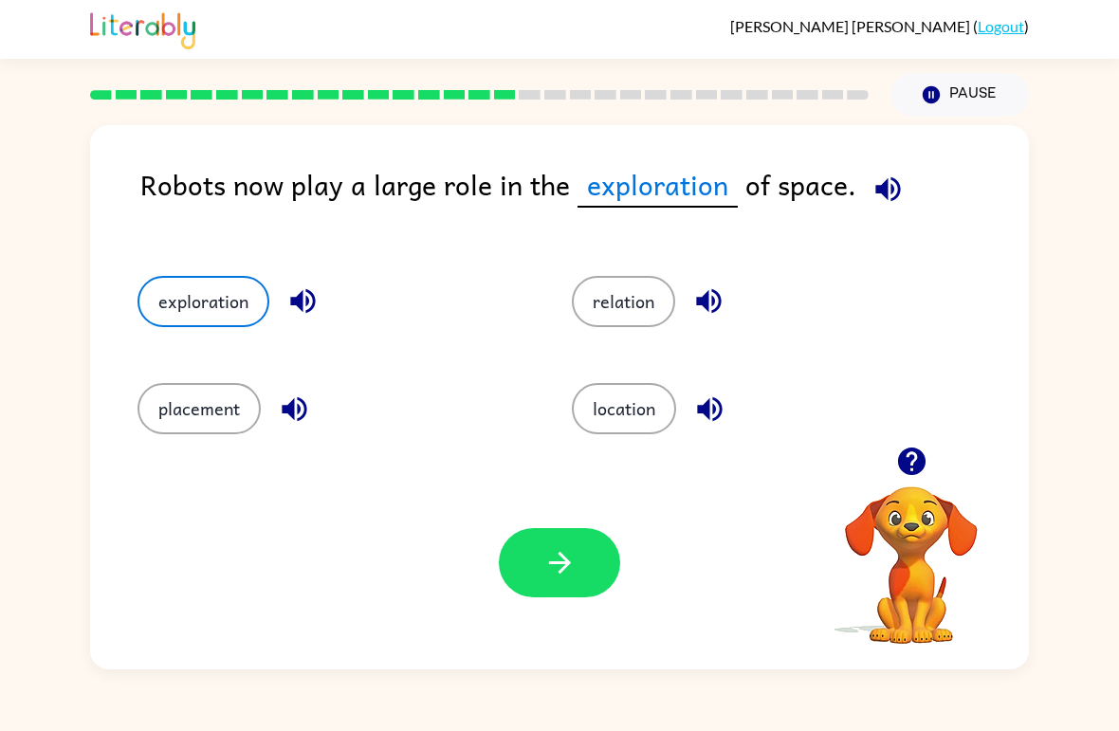
click at [569, 577] on icon "button" at bounding box center [560, 562] width 33 height 33
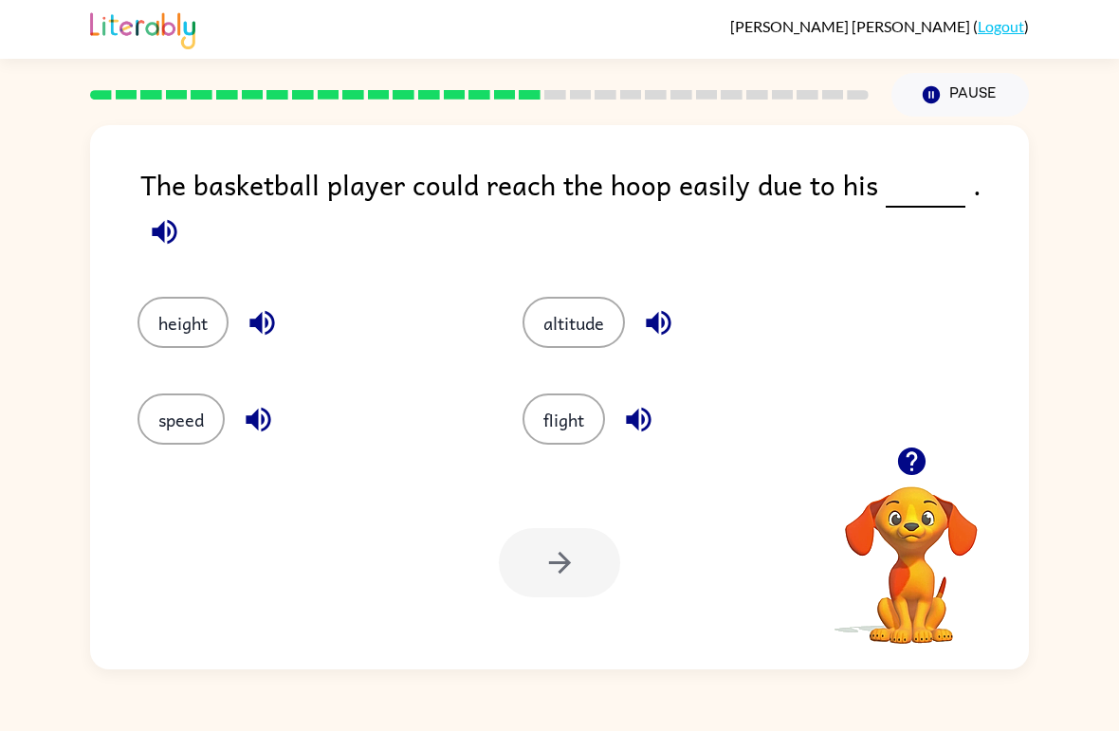
click at [209, 301] on button "height" at bounding box center [183, 322] width 91 height 51
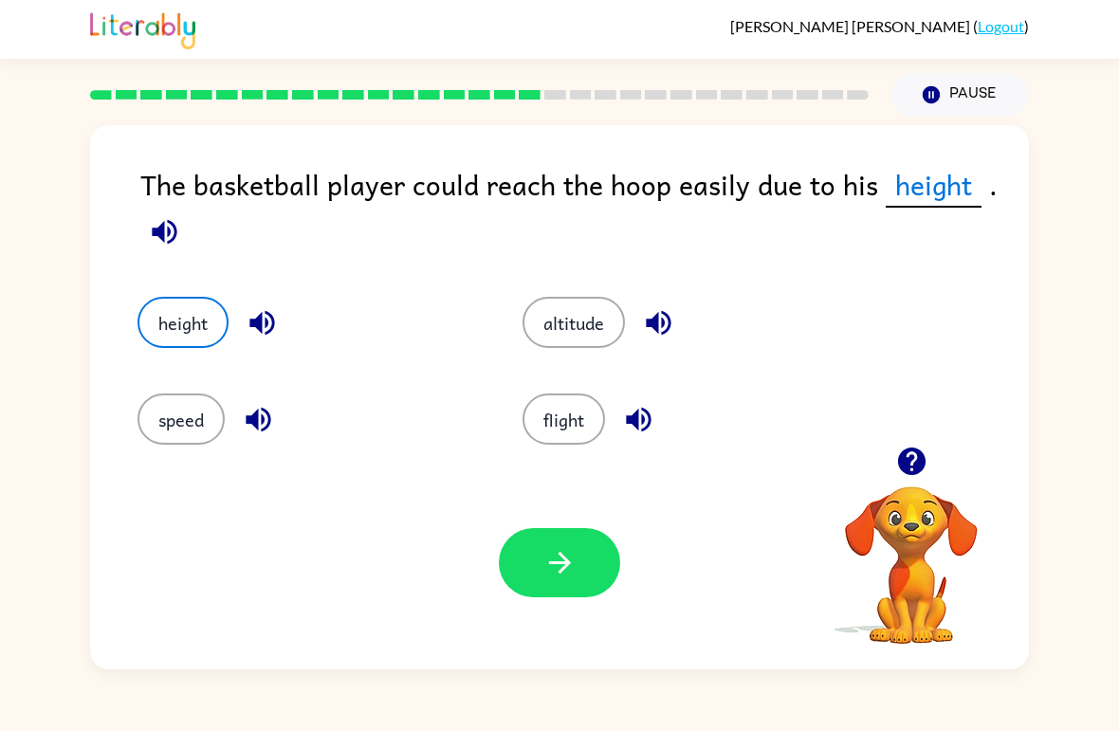
click at [586, 578] on button "button" at bounding box center [559, 562] width 121 height 69
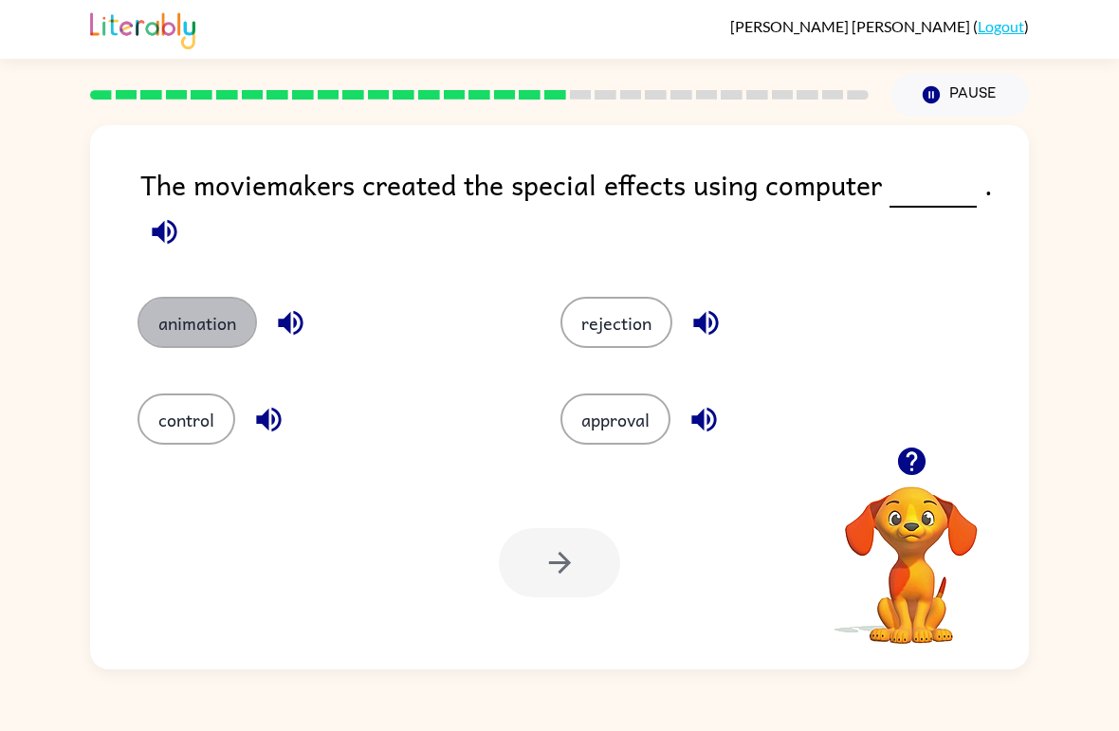
click at [219, 316] on button "animation" at bounding box center [198, 322] width 120 height 51
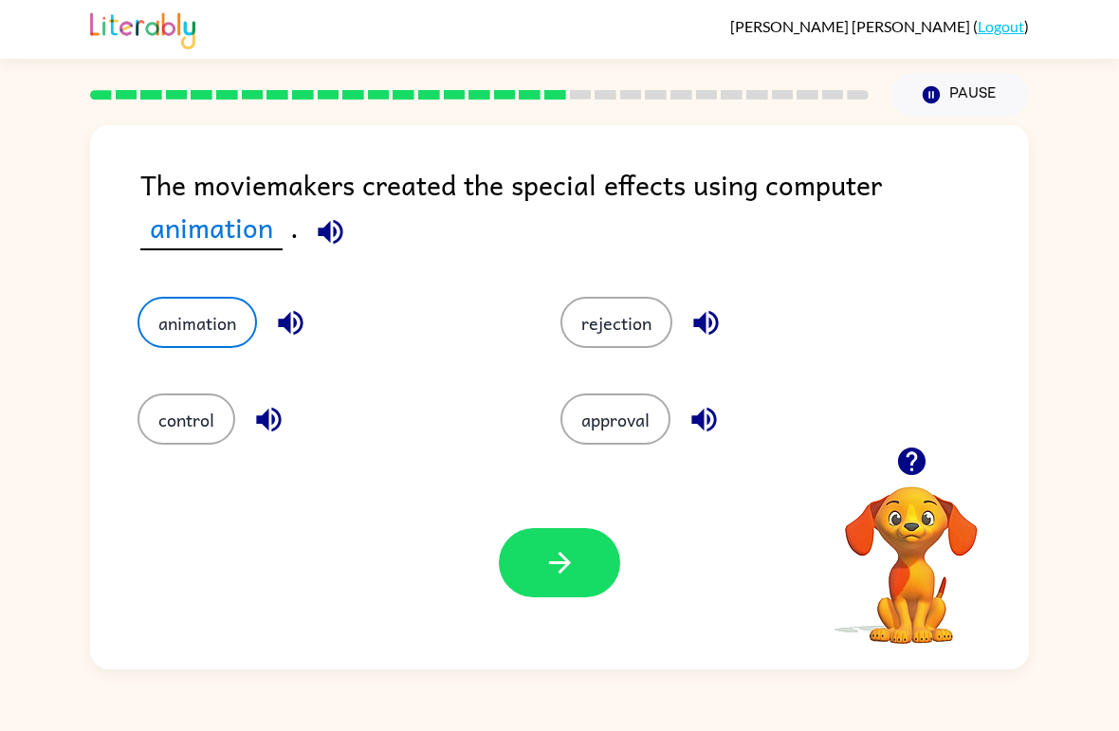
click at [609, 546] on button "button" at bounding box center [559, 562] width 121 height 69
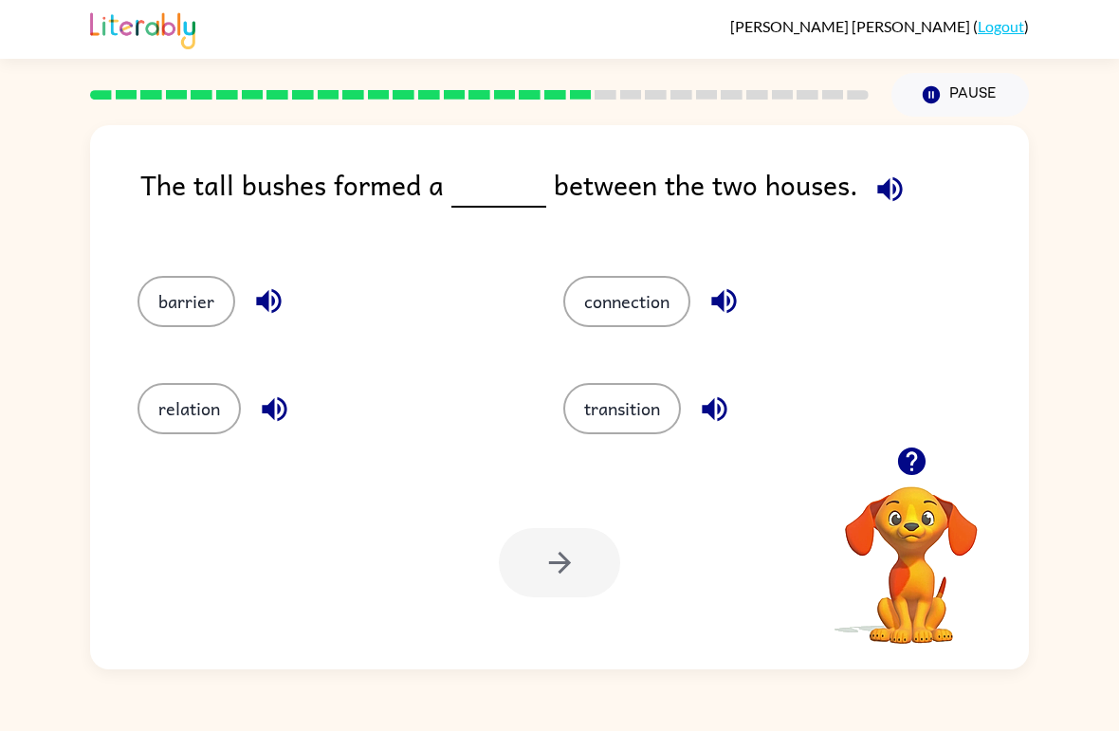
click at [154, 292] on button "barrier" at bounding box center [187, 301] width 98 height 51
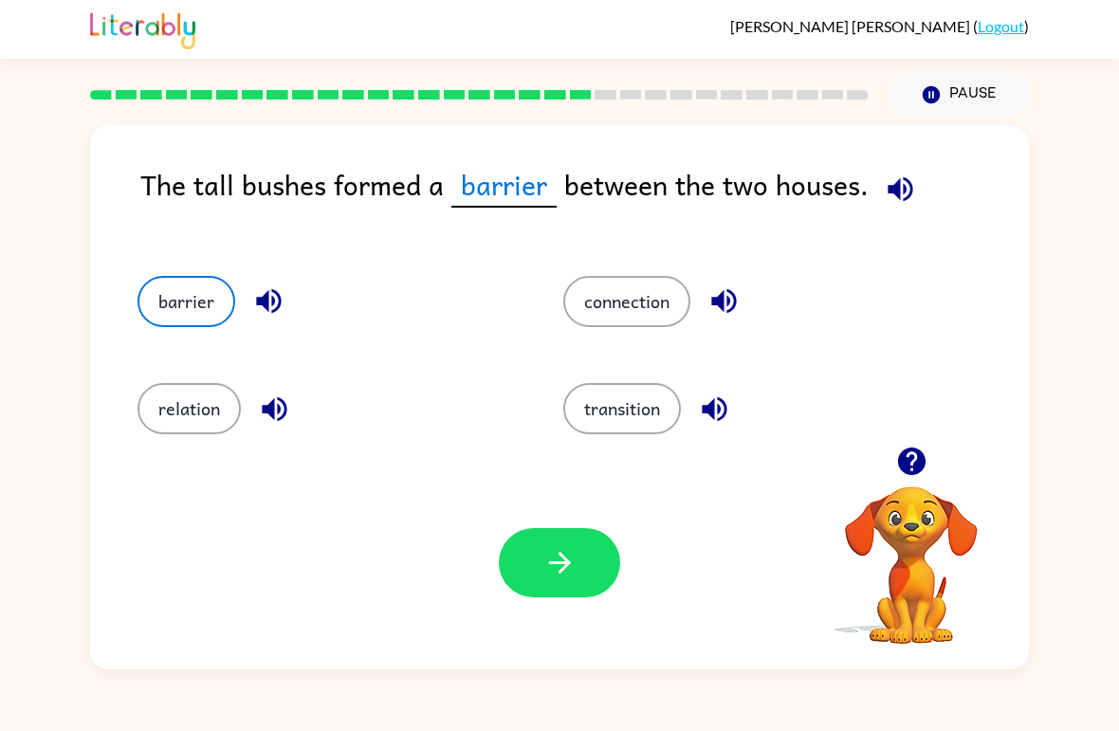
click at [562, 581] on button "button" at bounding box center [559, 562] width 121 height 69
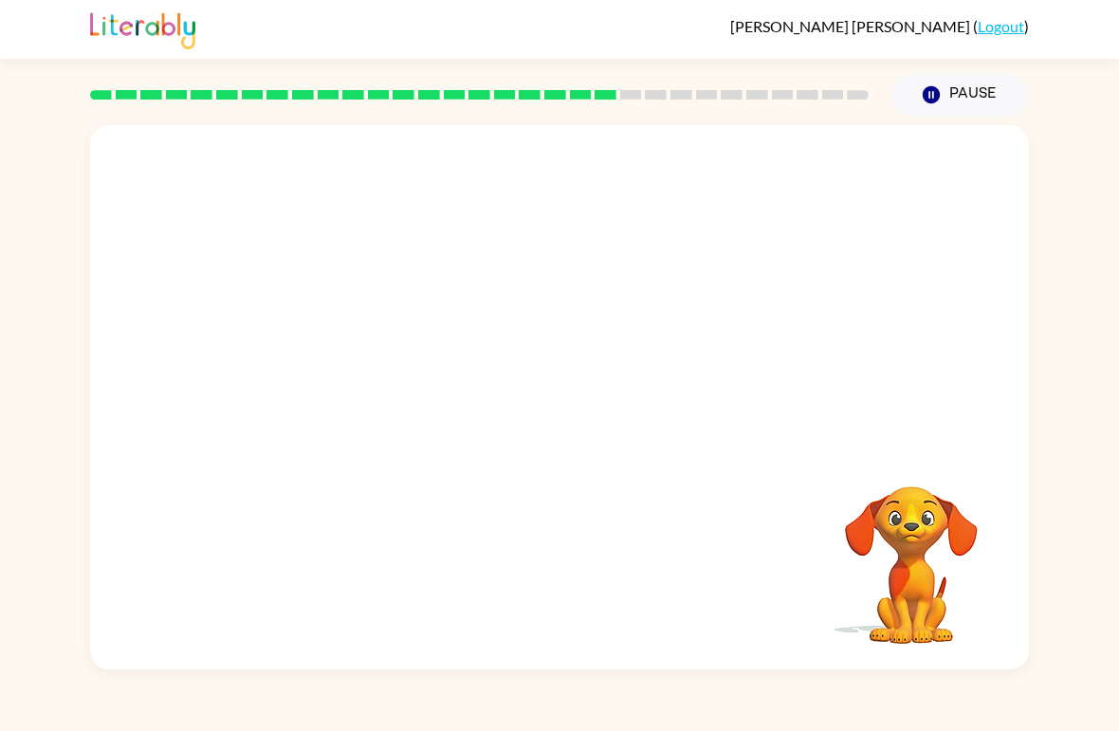
click at [904, 526] on video "Your browser must support playing .mp4 files to use Literably. Please try using…" at bounding box center [912, 552] width 190 height 190
click at [916, 556] on video "Your browser must support playing .mp4 files to use Literably. Please try using…" at bounding box center [912, 552] width 190 height 190
click at [915, 556] on video "Your browser must support playing .mp4 files to use Literably. Please try using…" at bounding box center [912, 552] width 190 height 190
click at [343, 451] on div "Your browser must support playing .mp4 files to use Literably. Please try using…" at bounding box center [559, 397] width 939 height 544
click at [585, 398] on button "button" at bounding box center [559, 407] width 121 height 69
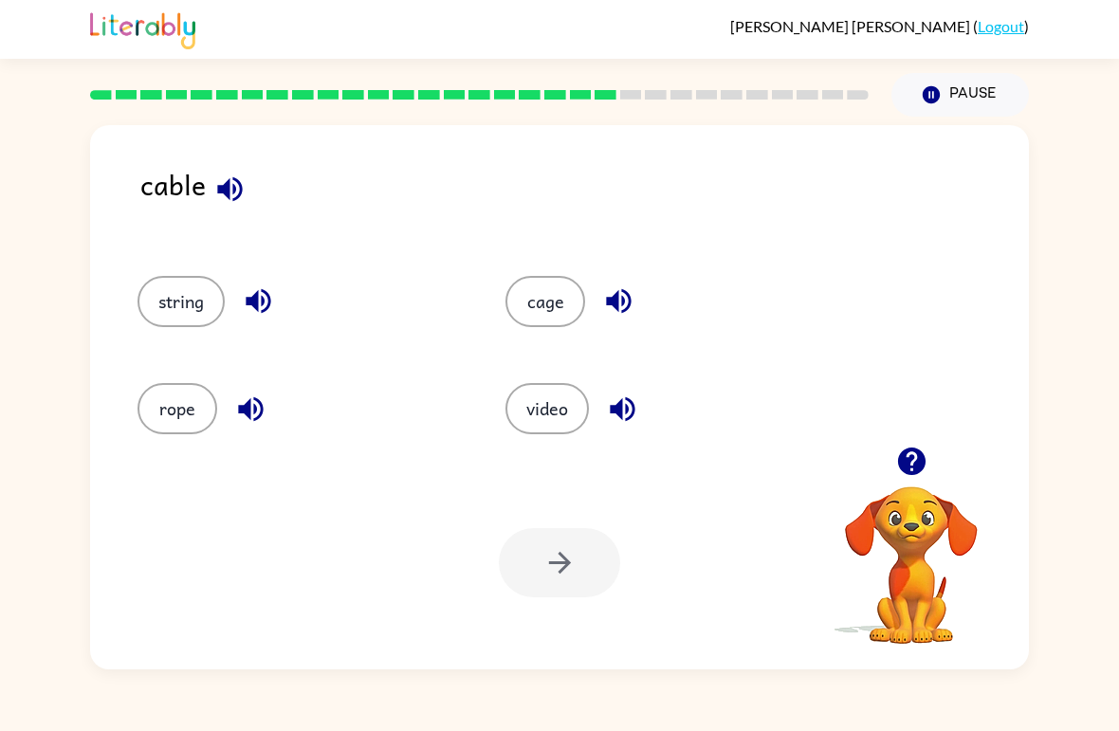
click at [162, 314] on button "string" at bounding box center [181, 301] width 87 height 51
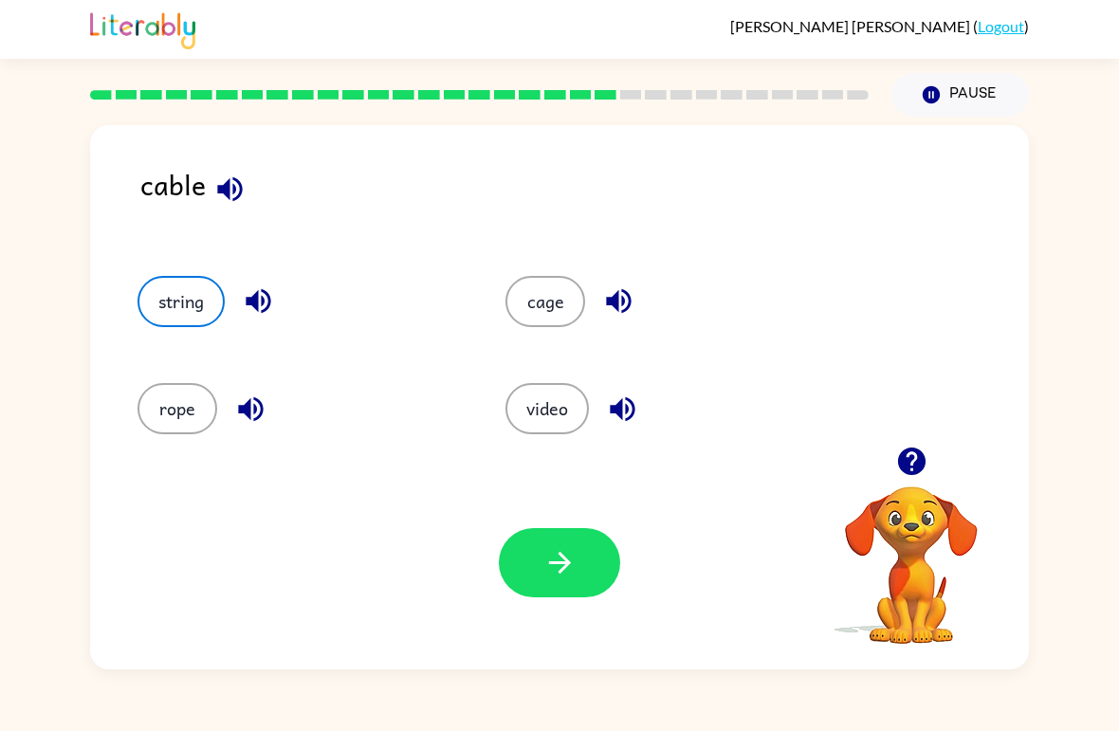
click at [173, 404] on button "rope" at bounding box center [178, 408] width 80 height 51
click at [551, 578] on icon "button" at bounding box center [560, 562] width 33 height 33
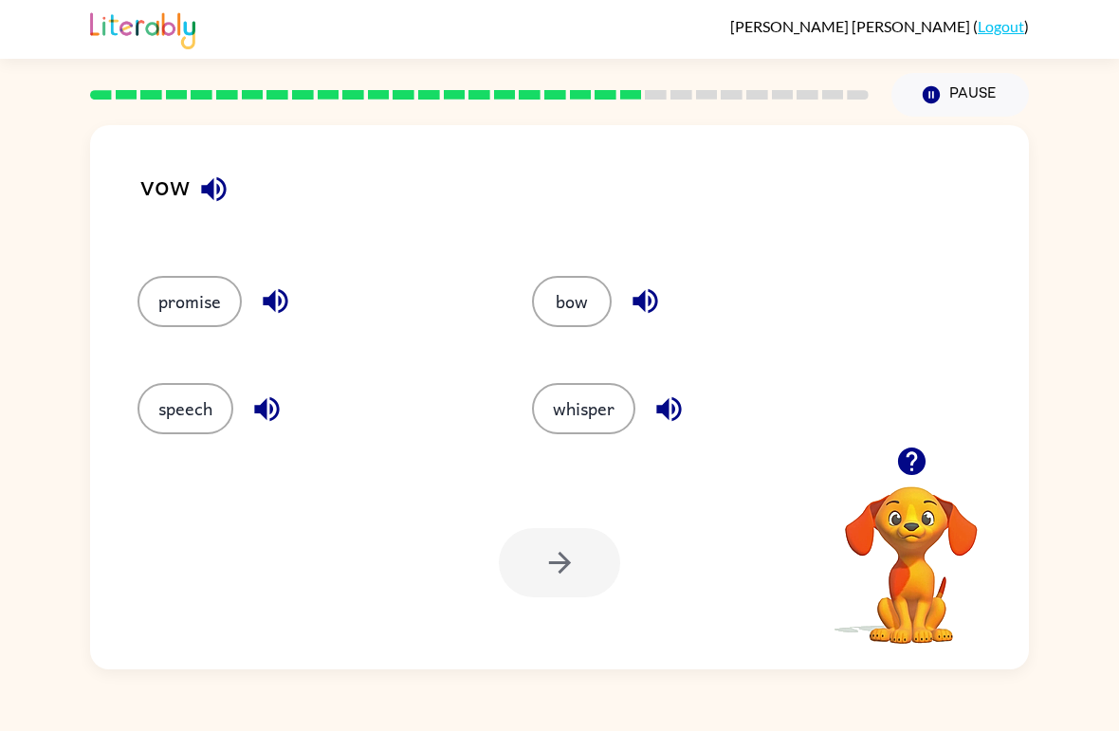
click at [596, 300] on button "bow" at bounding box center [572, 301] width 80 height 51
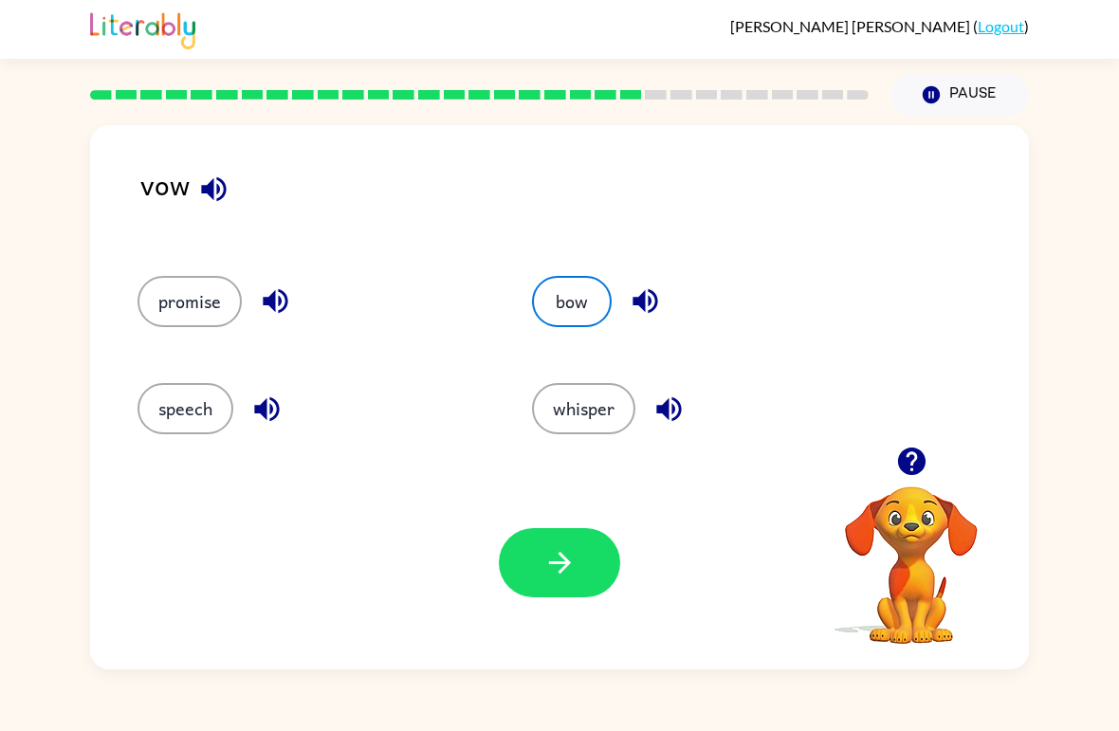
click at [568, 568] on icon "button" at bounding box center [560, 562] width 33 height 33
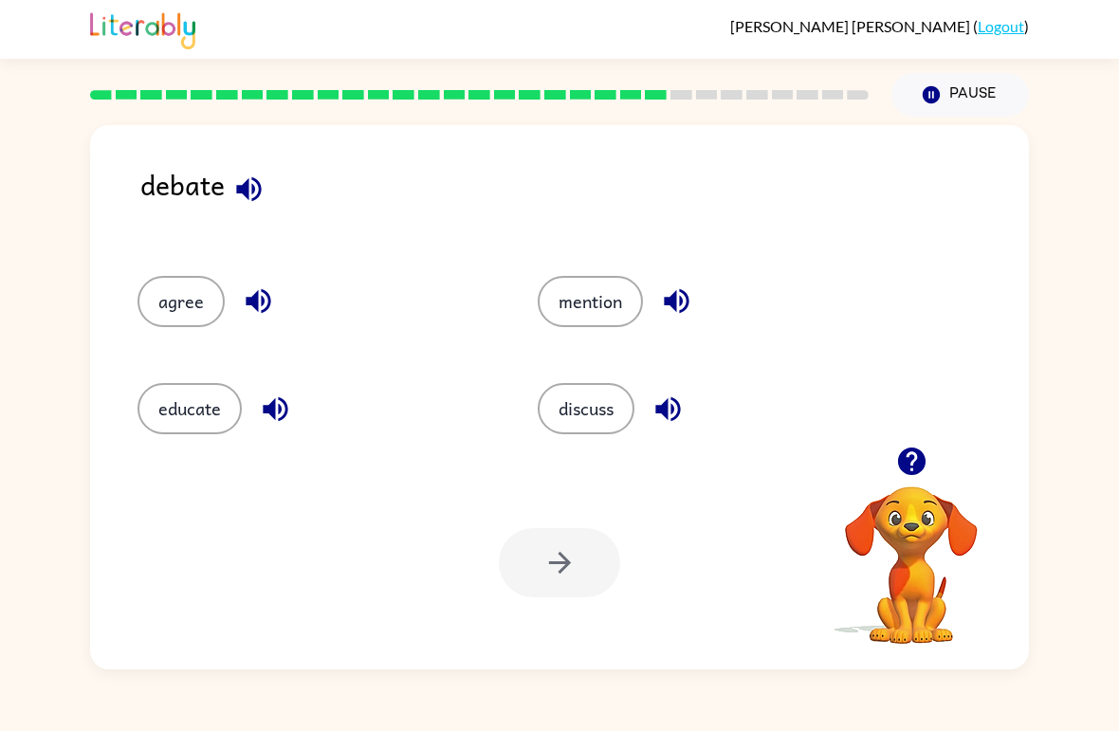
click at [577, 409] on button "discuss" at bounding box center [586, 408] width 97 height 51
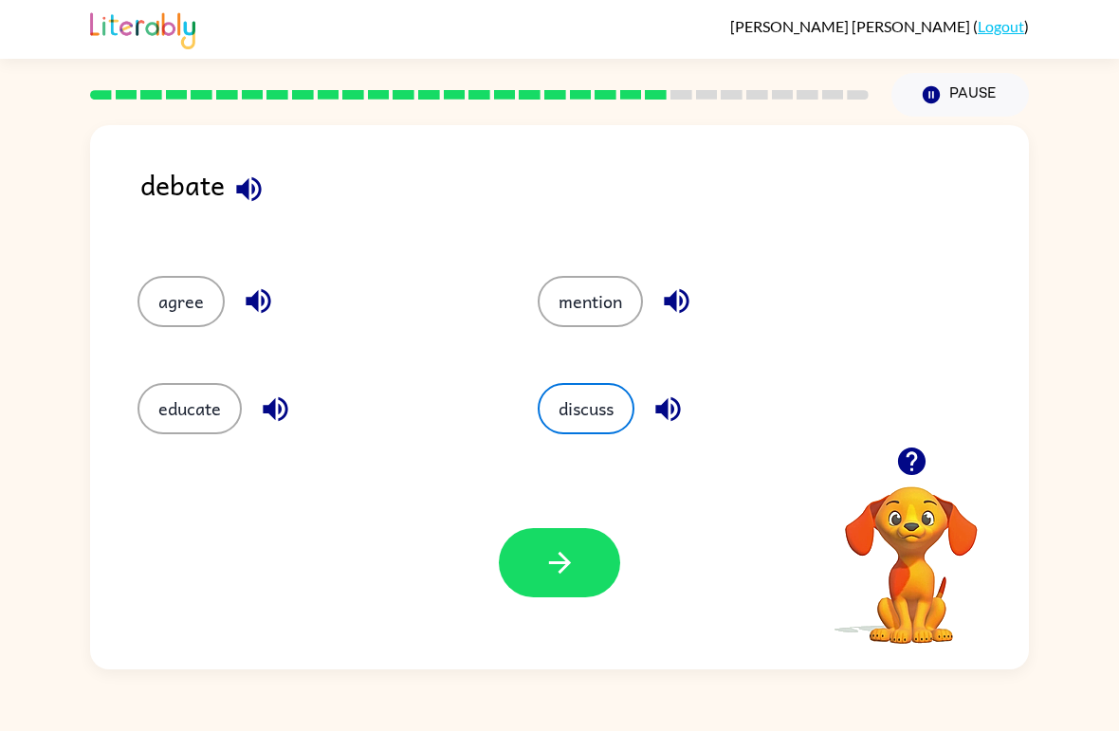
click at [584, 586] on button "button" at bounding box center [559, 562] width 121 height 69
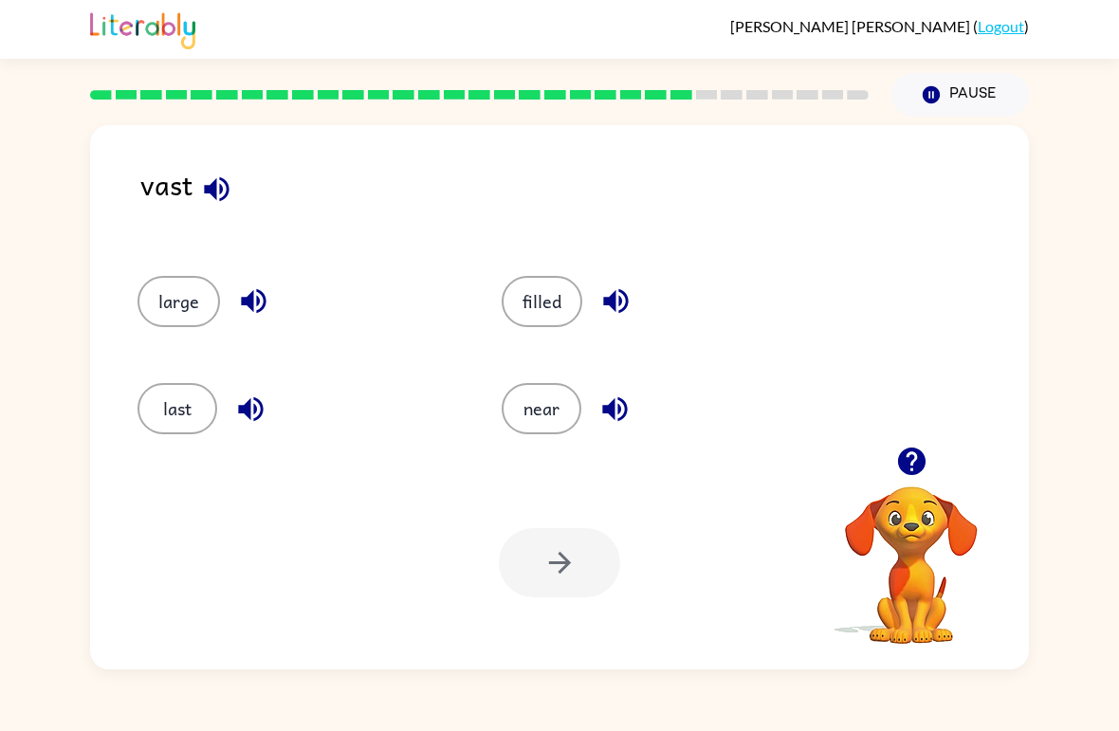
click at [170, 304] on button "large" at bounding box center [179, 301] width 83 height 51
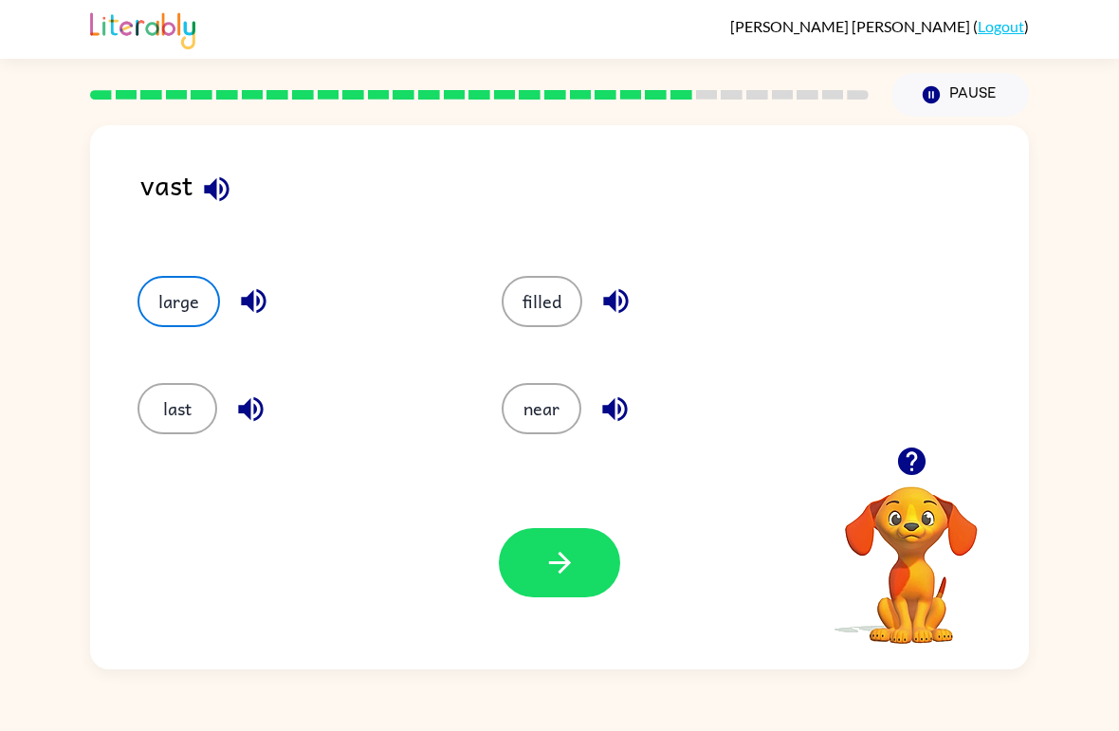
click at [568, 588] on button "button" at bounding box center [559, 562] width 121 height 69
click at [567, 588] on div at bounding box center [559, 562] width 121 height 69
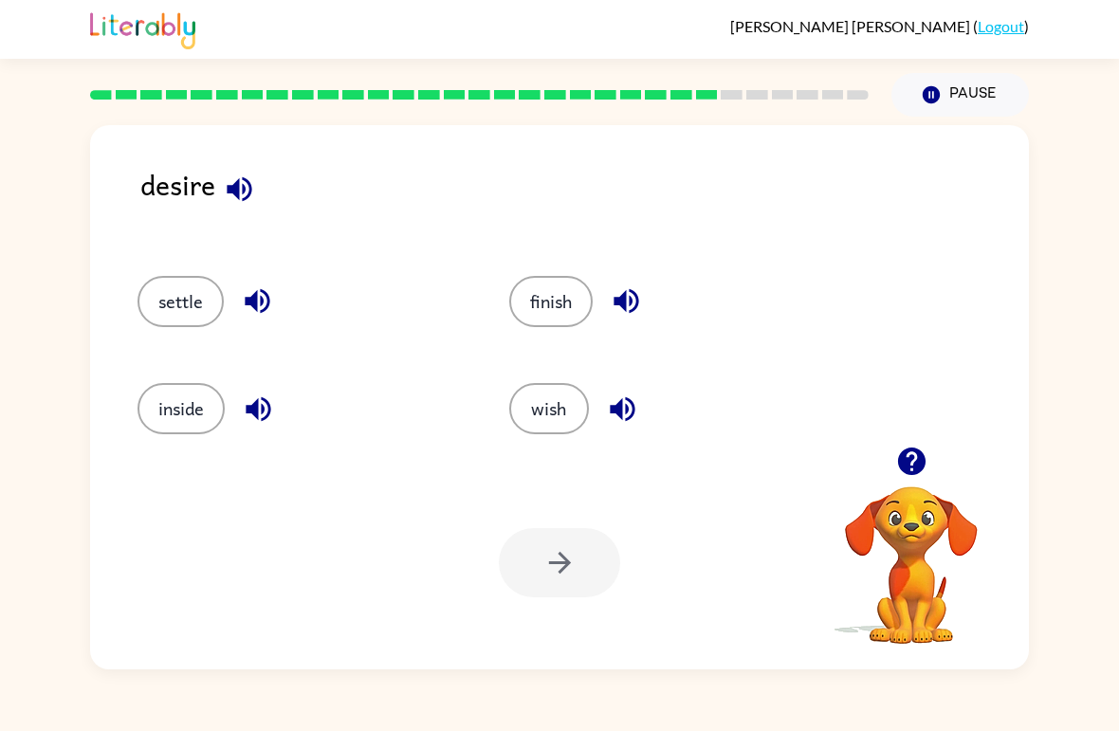
click at [553, 426] on button "wish" at bounding box center [549, 408] width 80 height 51
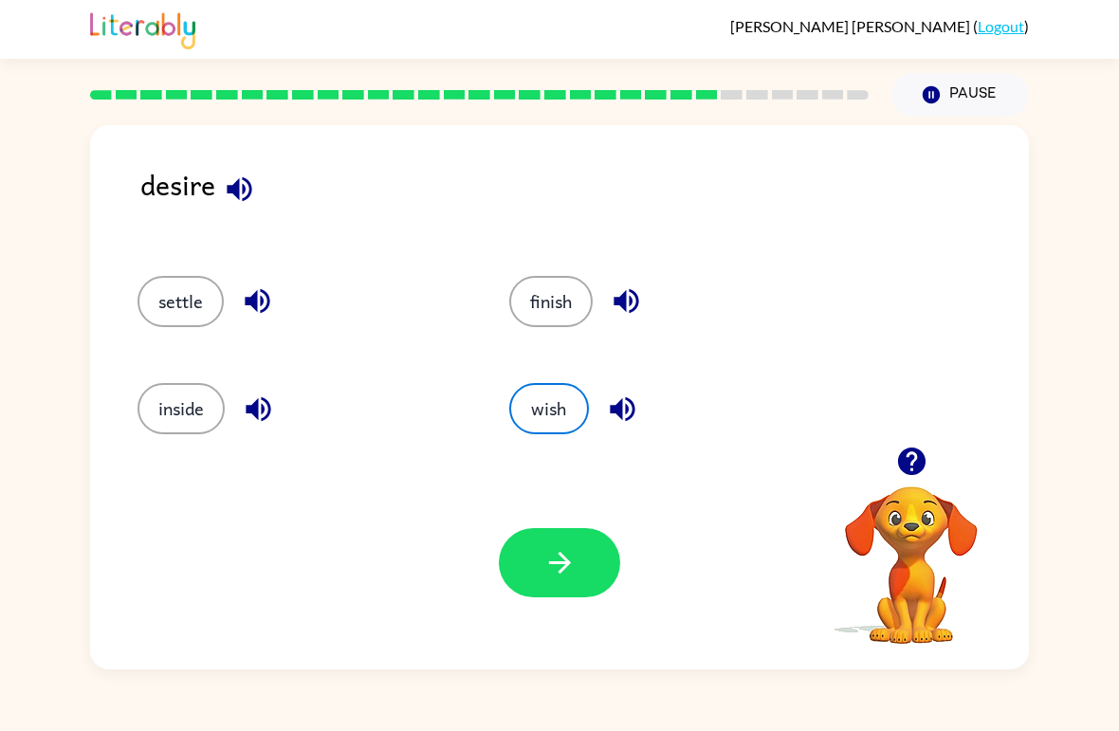
click at [563, 540] on button "button" at bounding box center [559, 562] width 121 height 69
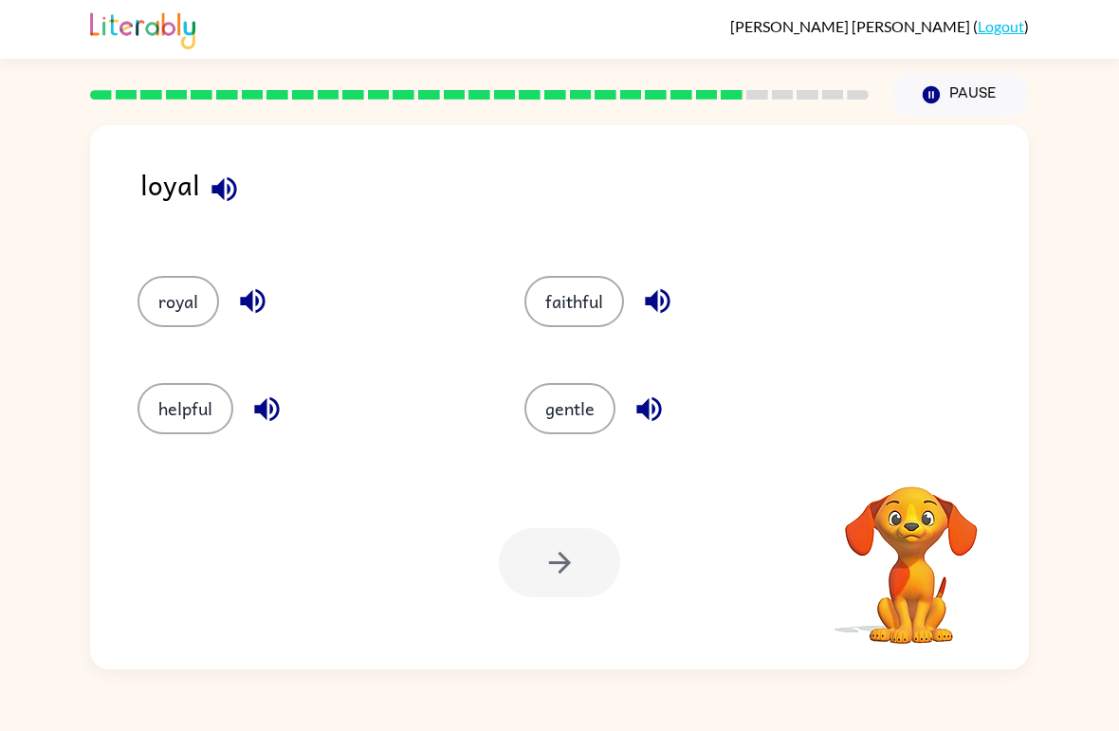
click at [167, 408] on button "helpful" at bounding box center [186, 408] width 96 height 51
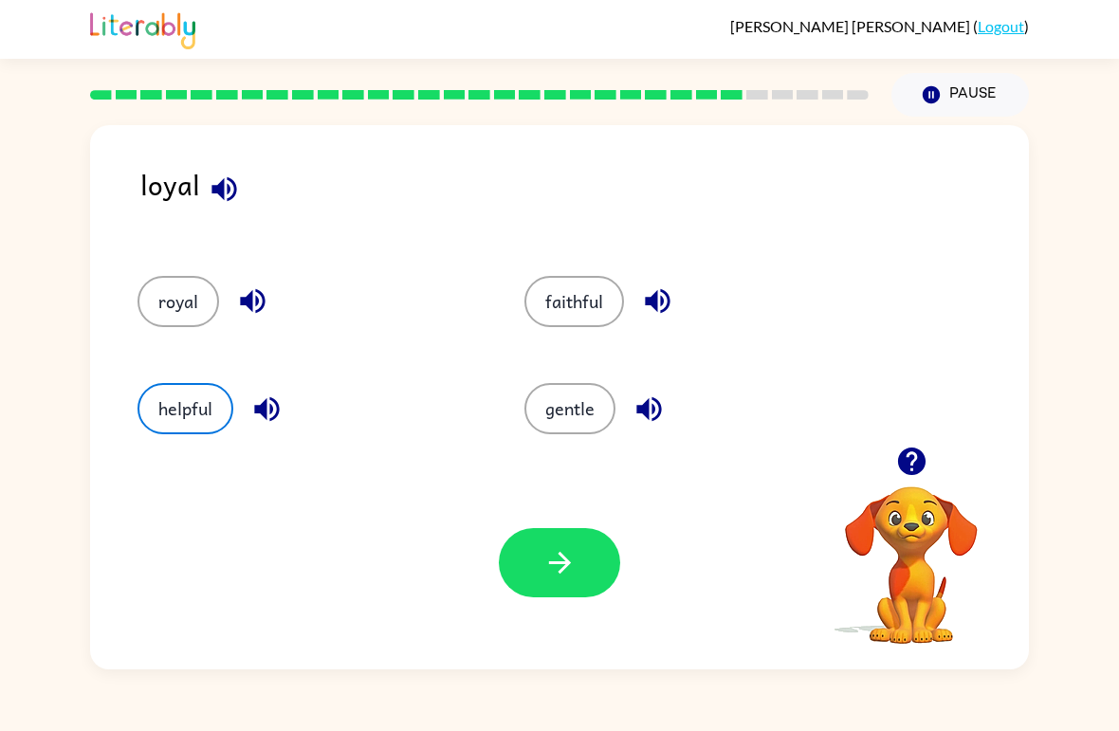
click at [599, 585] on button "button" at bounding box center [559, 562] width 121 height 69
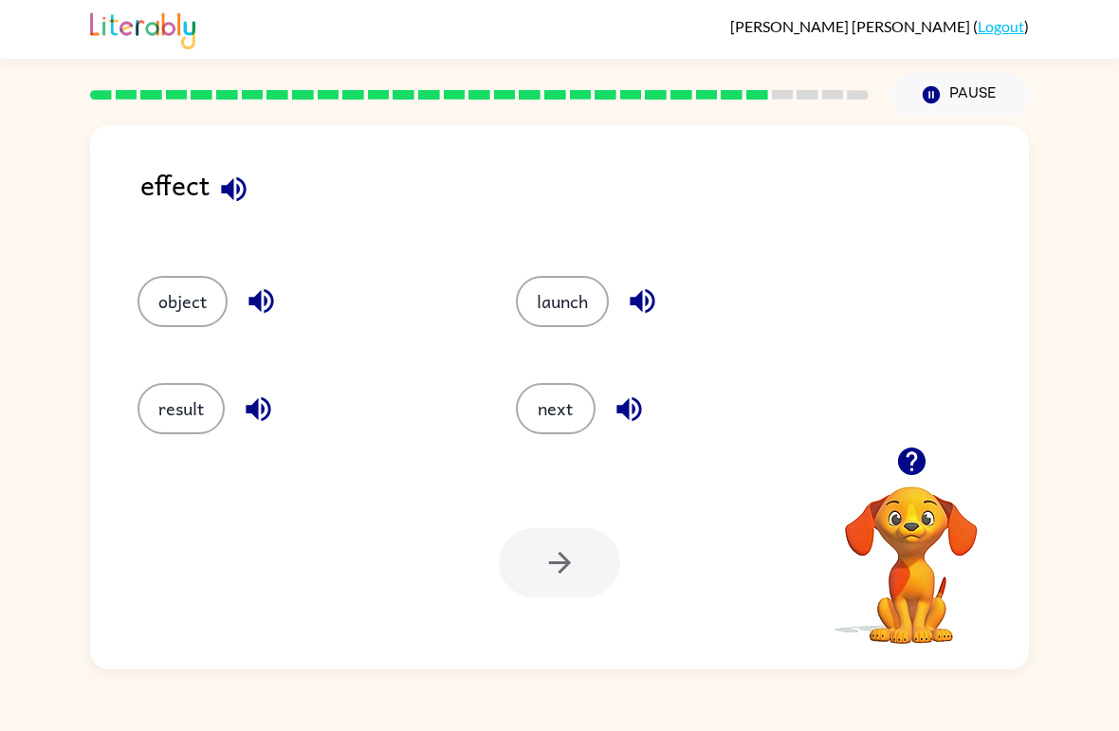
click at [177, 404] on button "result" at bounding box center [181, 408] width 87 height 51
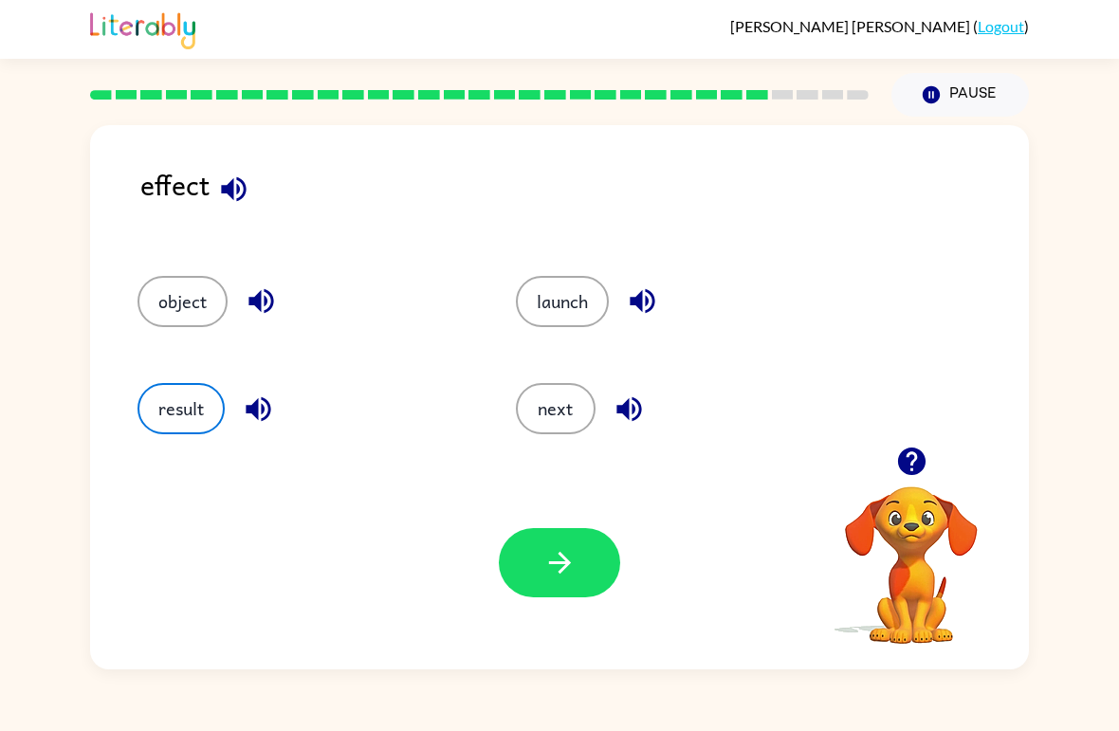
click at [546, 557] on icon "button" at bounding box center [560, 562] width 33 height 33
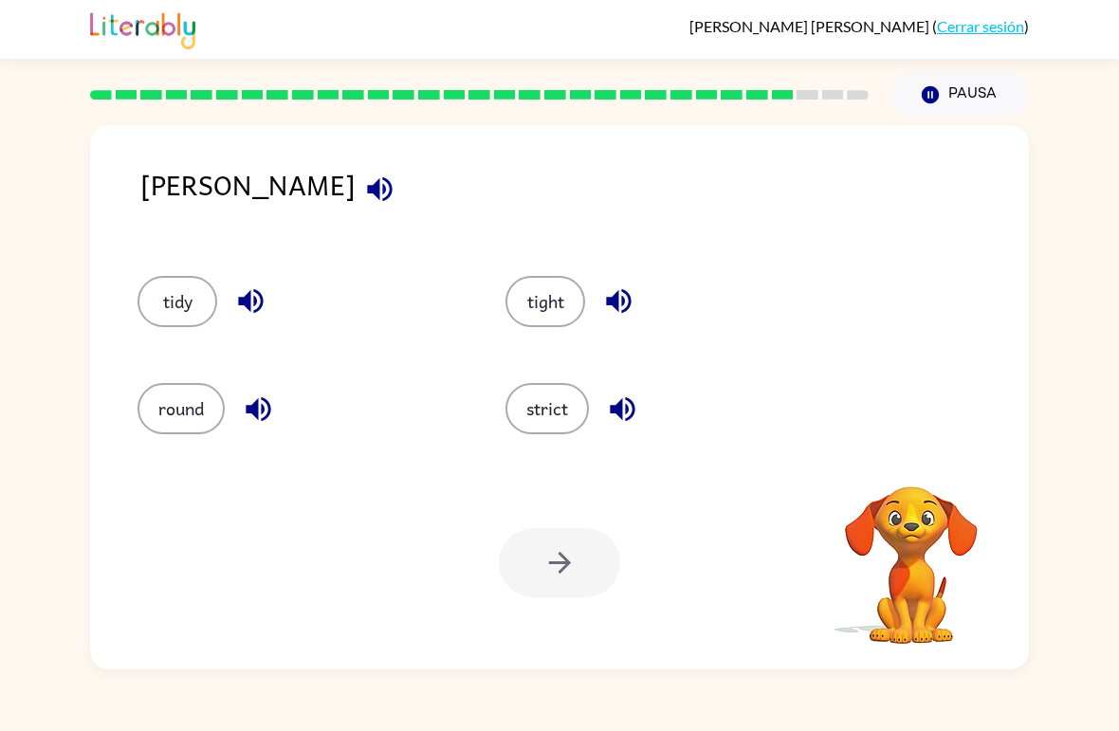
click at [560, 417] on button "strict" at bounding box center [547, 408] width 83 height 51
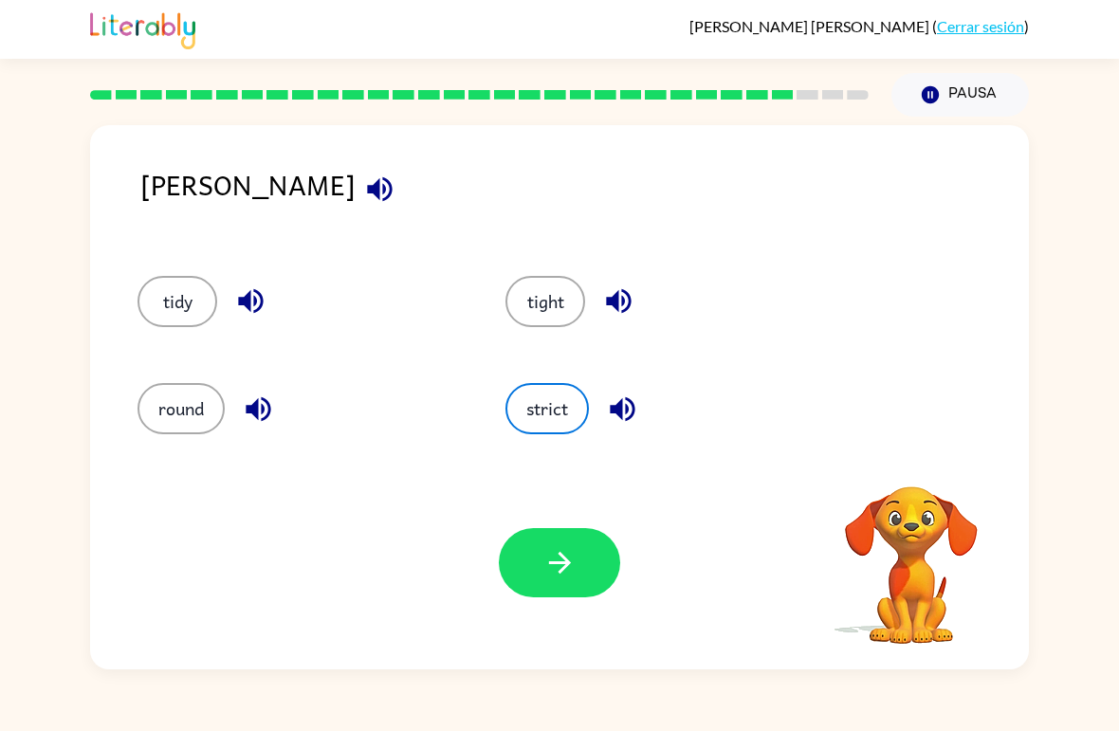
click at [161, 434] on button "round" at bounding box center [181, 408] width 87 height 51
click at [559, 316] on button "tight" at bounding box center [546, 301] width 80 height 51
click at [176, 304] on button "tidy" at bounding box center [178, 301] width 80 height 51
click at [558, 413] on button "strict" at bounding box center [547, 408] width 83 height 51
click at [582, 575] on button "button" at bounding box center [559, 562] width 121 height 69
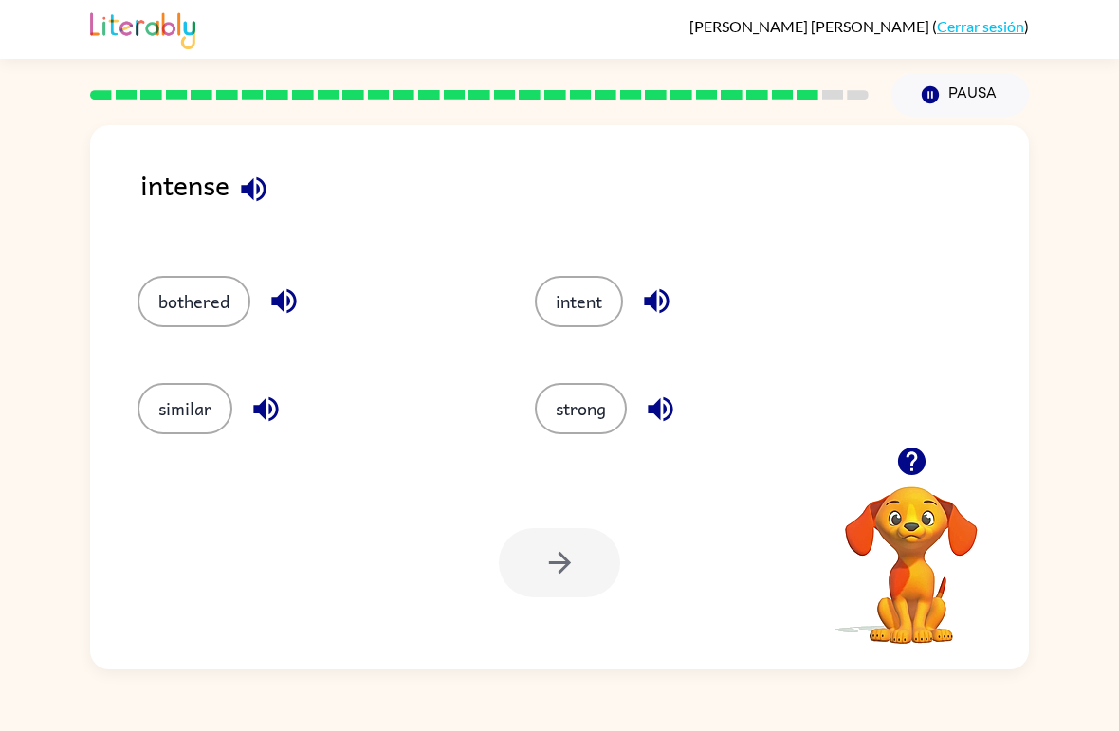
click at [603, 422] on button "strong" at bounding box center [581, 408] width 92 height 51
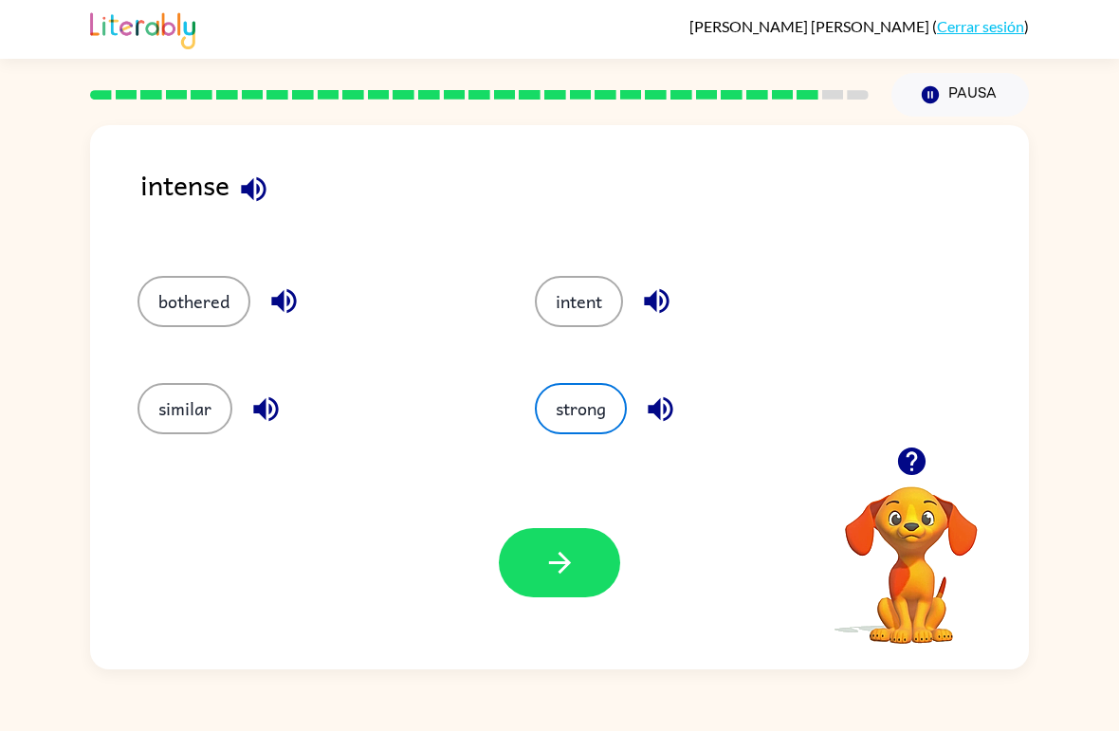
click at [578, 566] on button "button" at bounding box center [559, 562] width 121 height 69
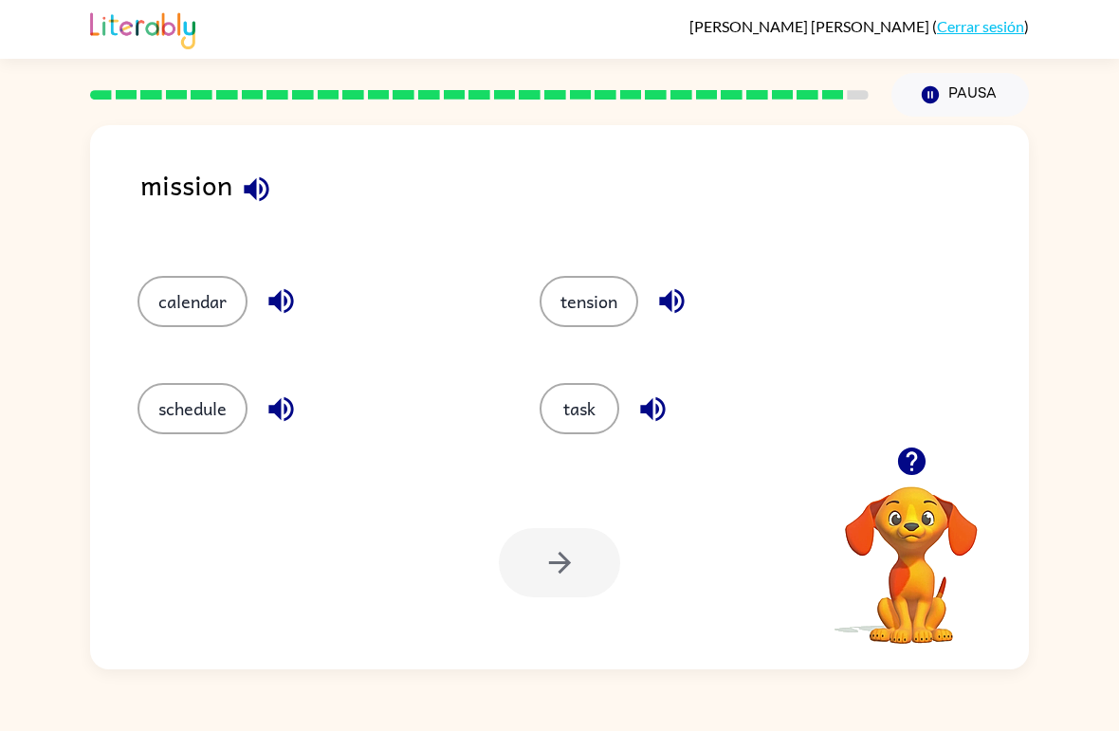
click at [587, 405] on button "task" at bounding box center [580, 408] width 80 height 51
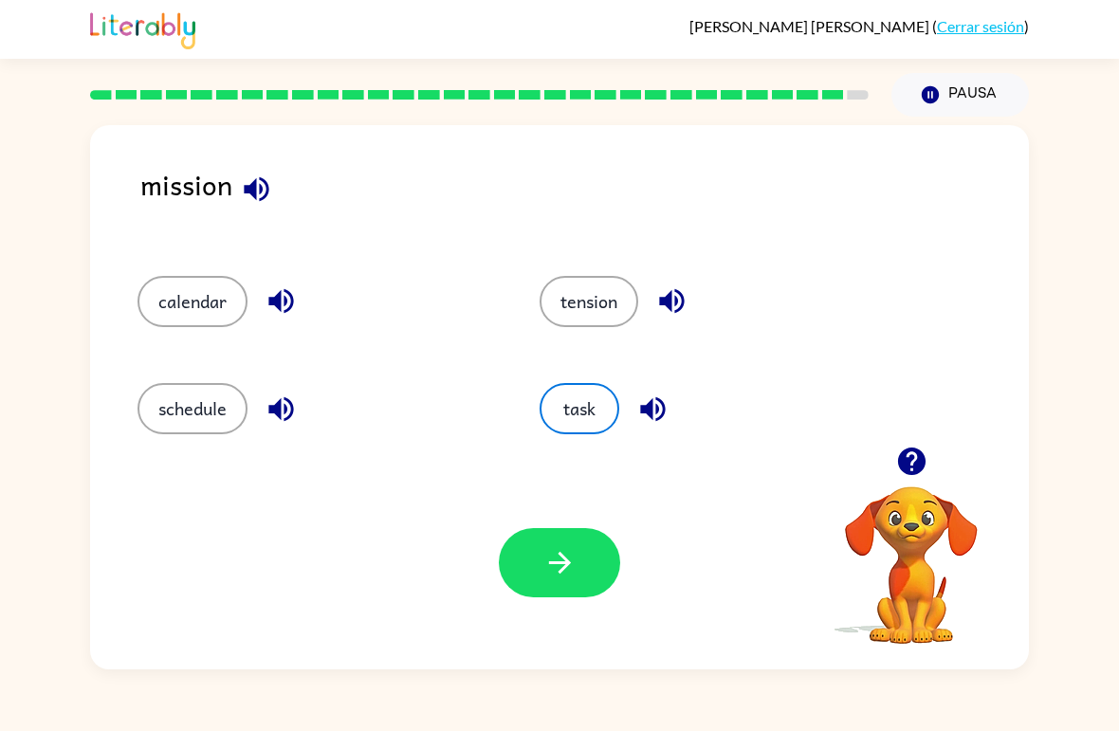
click at [559, 554] on icon "button" at bounding box center [560, 562] width 33 height 33
